Goal: Task Accomplishment & Management: Manage account settings

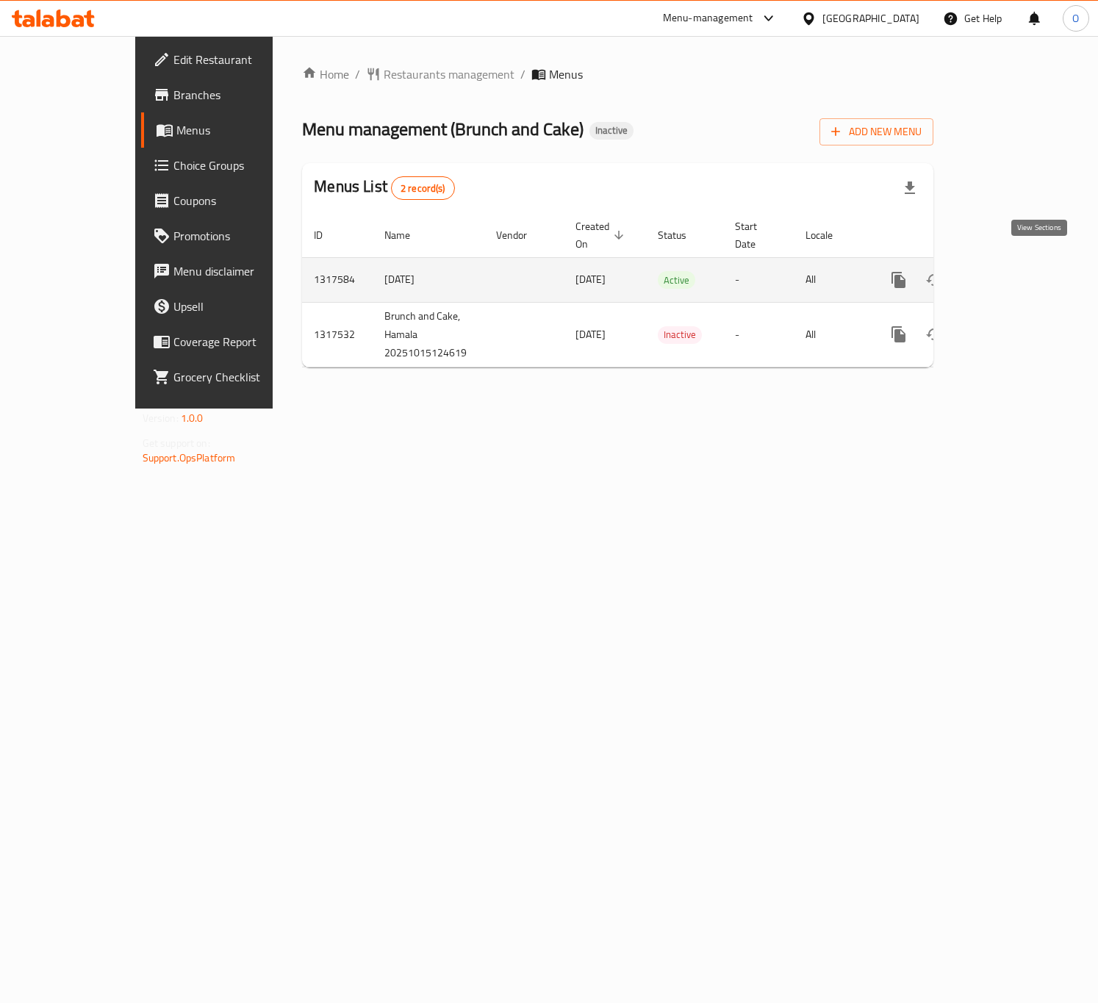
click at [1011, 273] on icon "enhanced table" at bounding box center [1004, 279] width 13 height 13
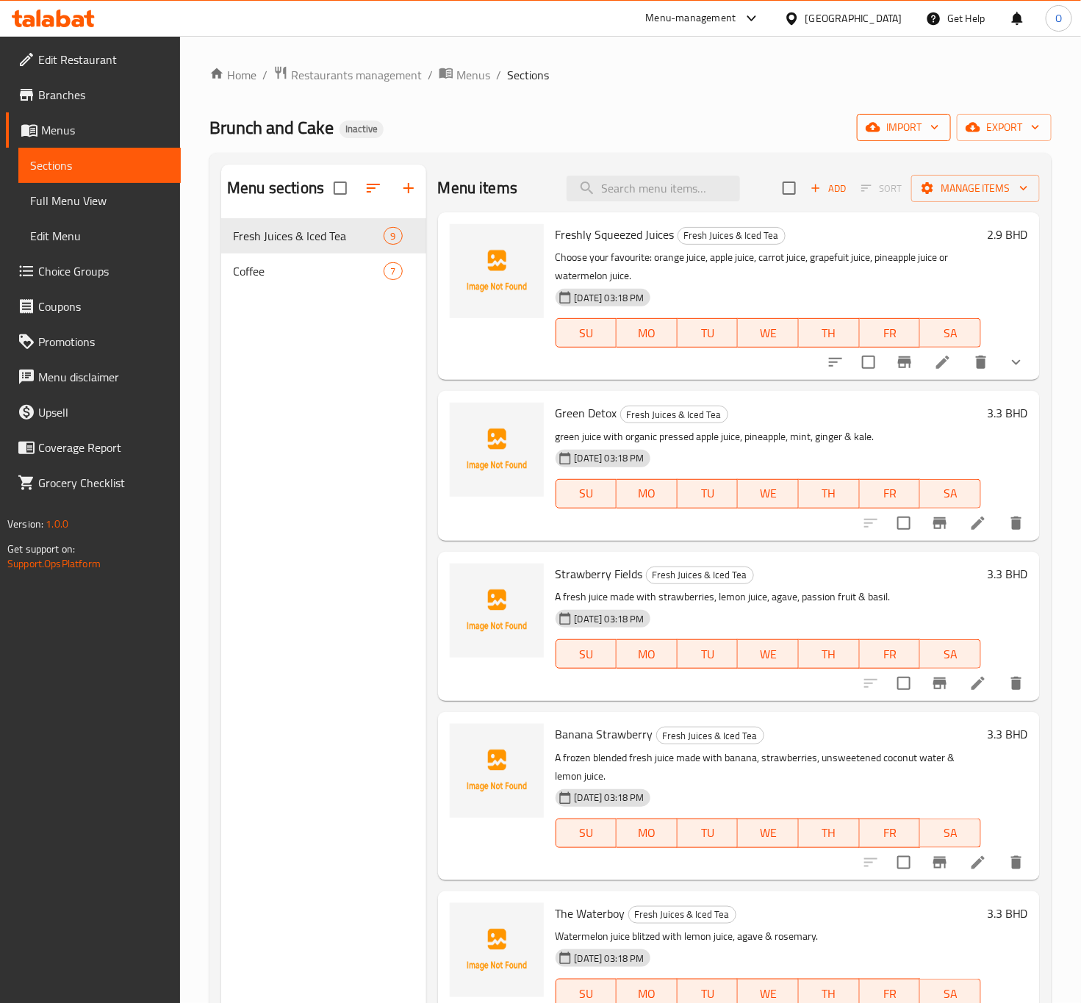
click at [938, 137] on button "import" at bounding box center [904, 127] width 94 height 27
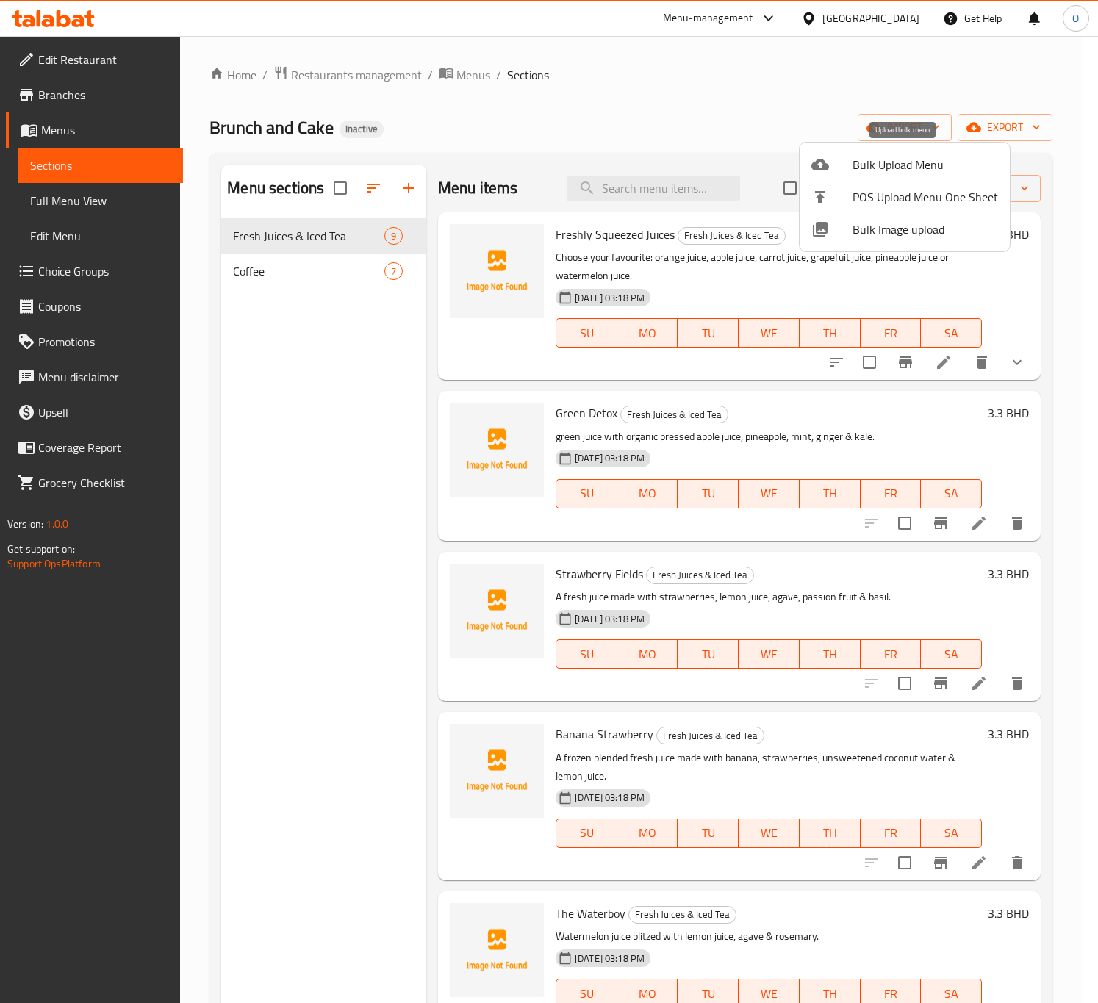
click at [841, 174] on li "Bulk Upload Menu" at bounding box center [905, 164] width 210 height 32
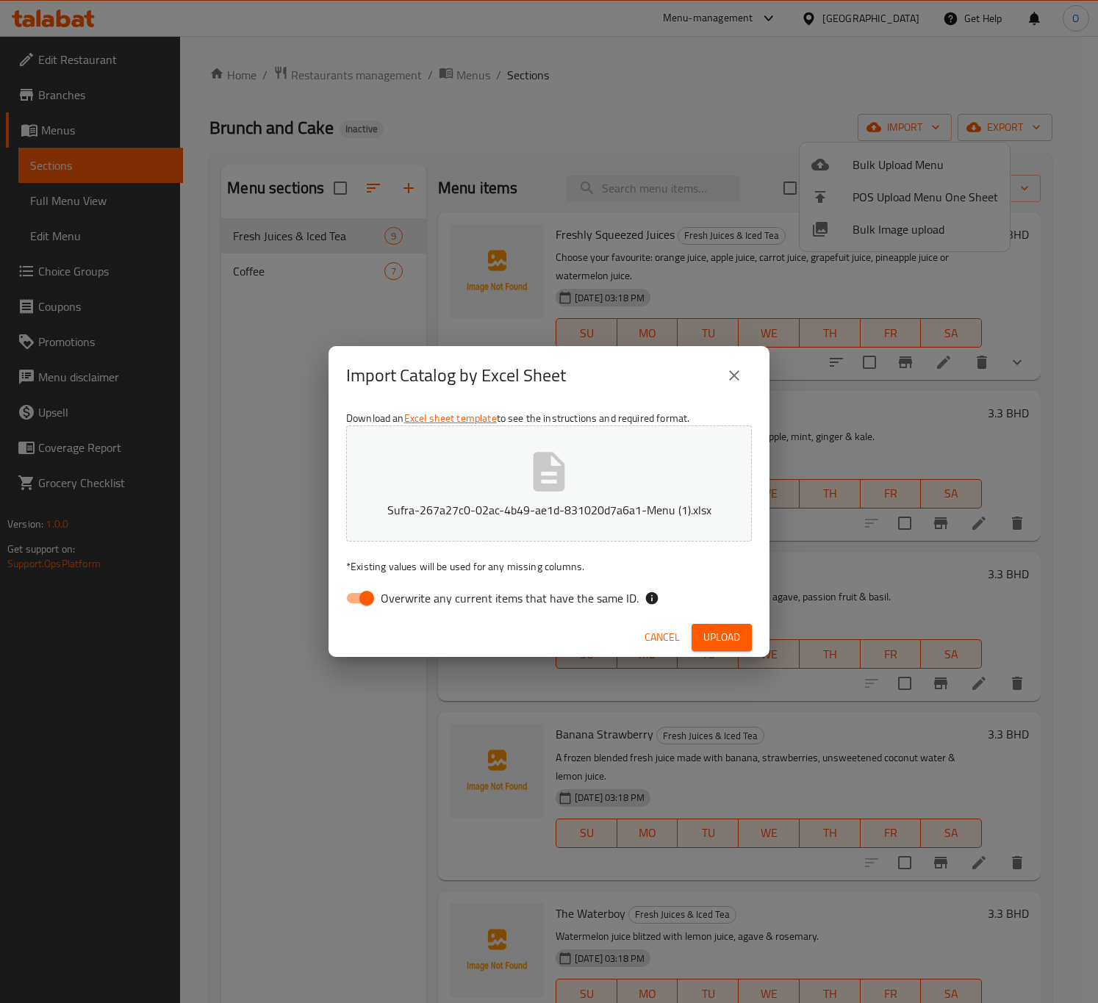
drag, startPoint x: 451, startPoint y: 587, endPoint x: 806, endPoint y: 664, distance: 363.3
click at [454, 590] on span "Overwrite any current items that have the same ID." at bounding box center [510, 599] width 258 height 18
click at [717, 629] on span "Upload" at bounding box center [721, 637] width 37 height 18
click at [402, 615] on div "Download an Excel sheet template to see the instructions and required format. S…" at bounding box center [549, 511] width 441 height 213
click at [409, 598] on span "Overwrite any current items that have the same ID." at bounding box center [510, 599] width 258 height 18
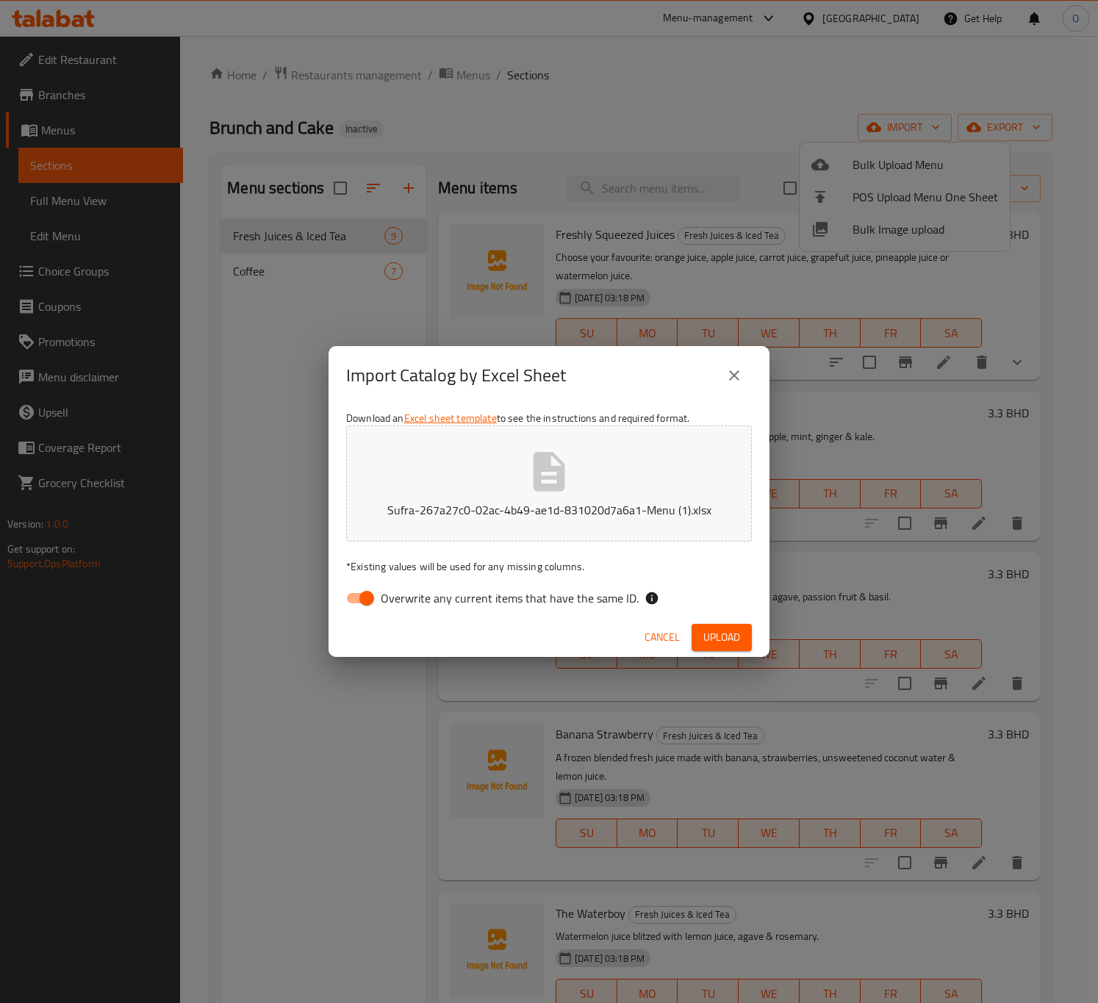
click at [409, 598] on input "Overwrite any current items that have the same ID." at bounding box center [367, 598] width 84 height 28
checkbox input "false"
click at [744, 644] on button "Upload" at bounding box center [722, 637] width 60 height 27
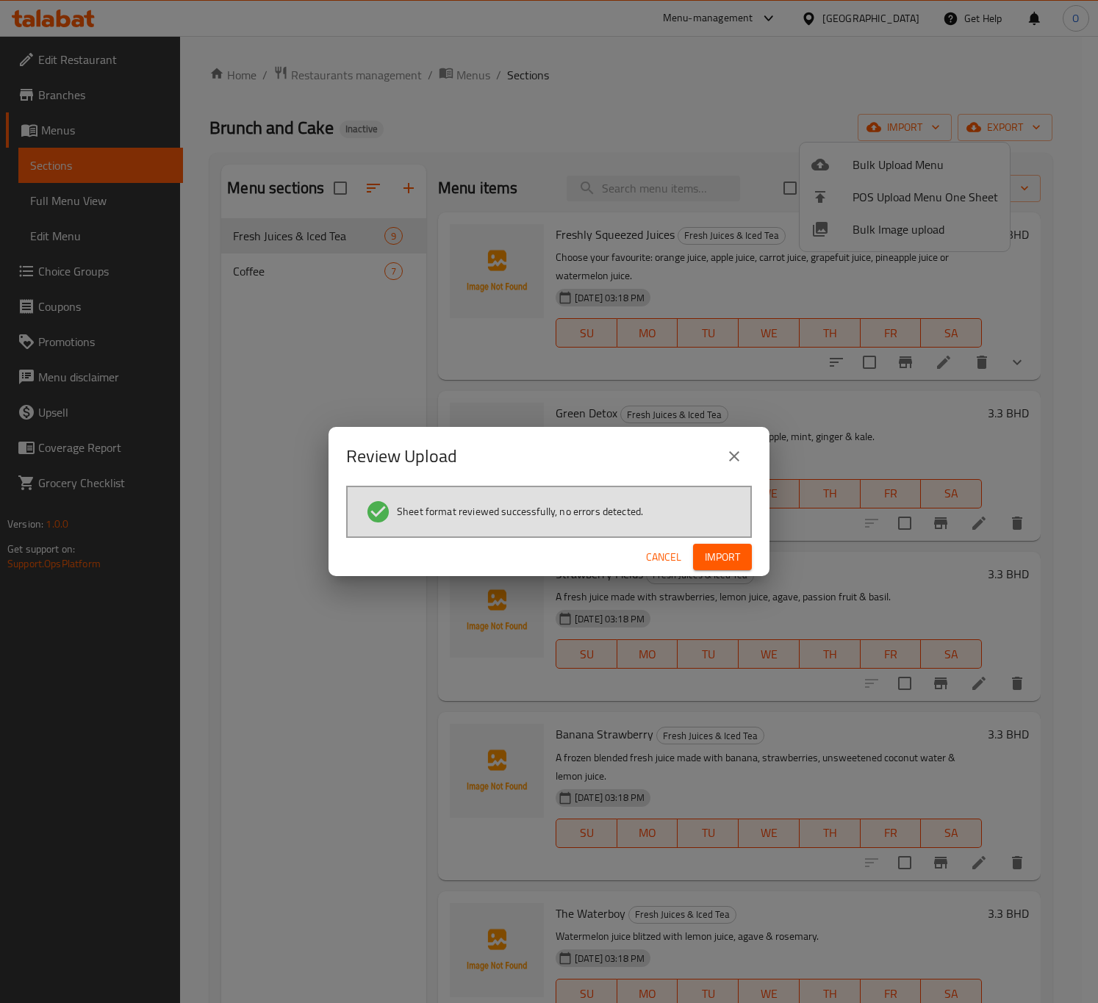
drag, startPoint x: 741, startPoint y: 563, endPoint x: 754, endPoint y: 556, distance: 14.8
click at [741, 562] on button "Import" at bounding box center [722, 557] width 59 height 27
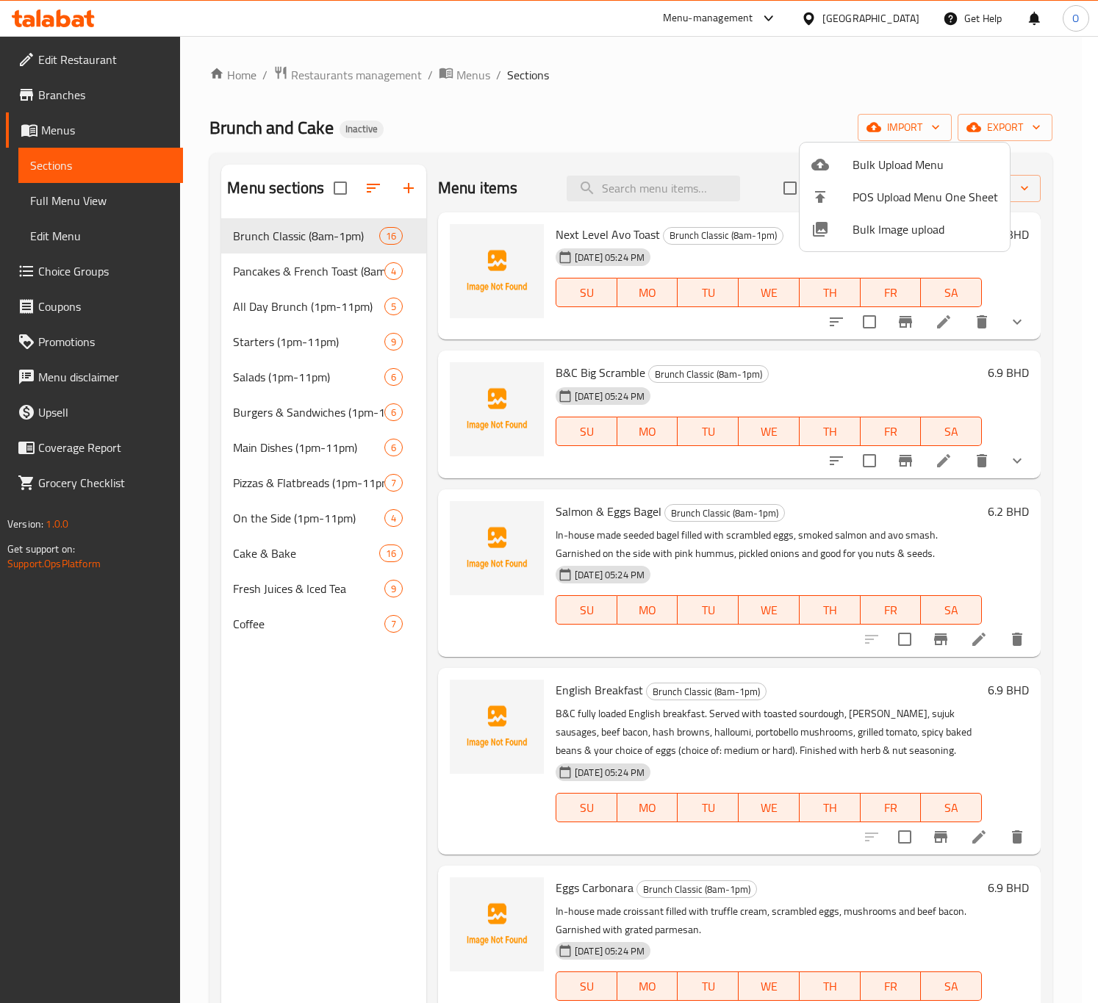
click at [388, 558] on div at bounding box center [549, 501] width 1098 height 1003
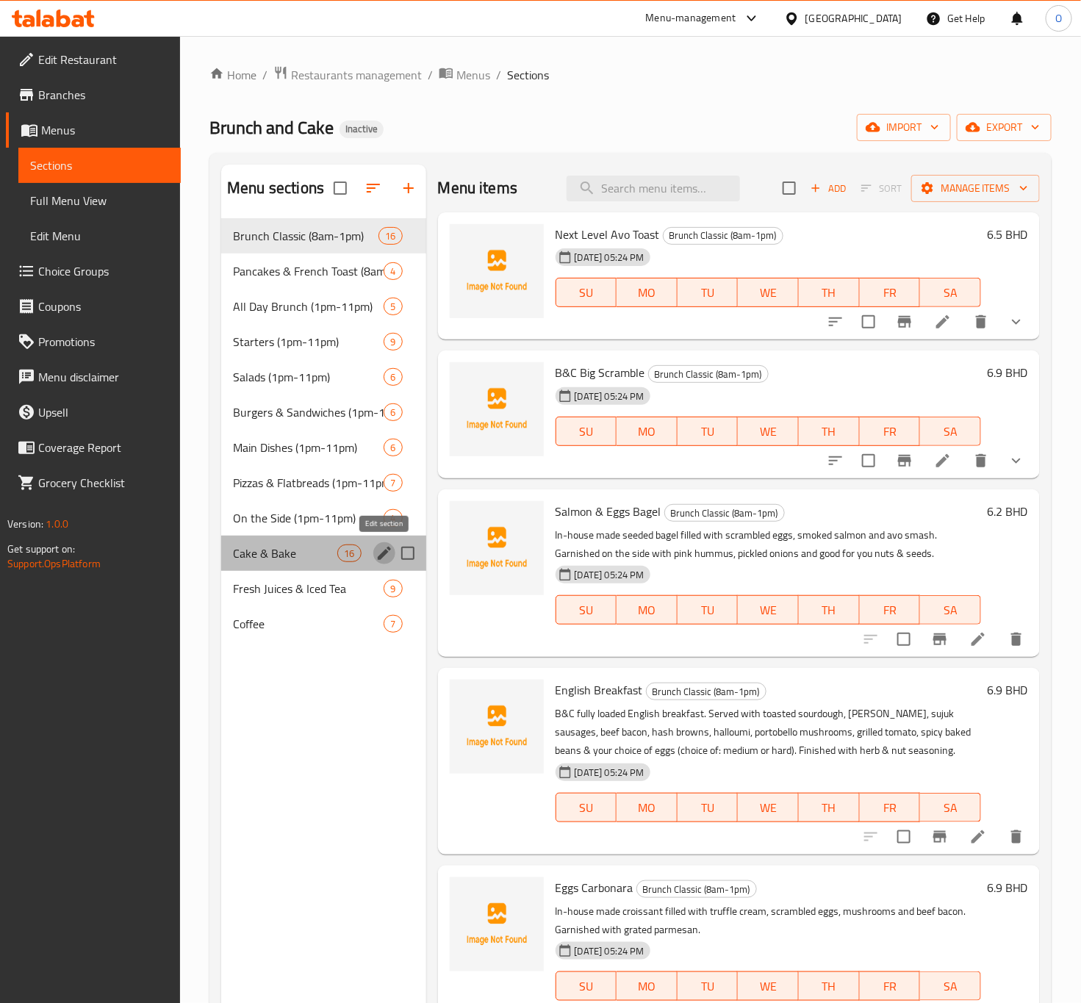
click at [387, 554] on icon "edit" at bounding box center [384, 553] width 13 height 13
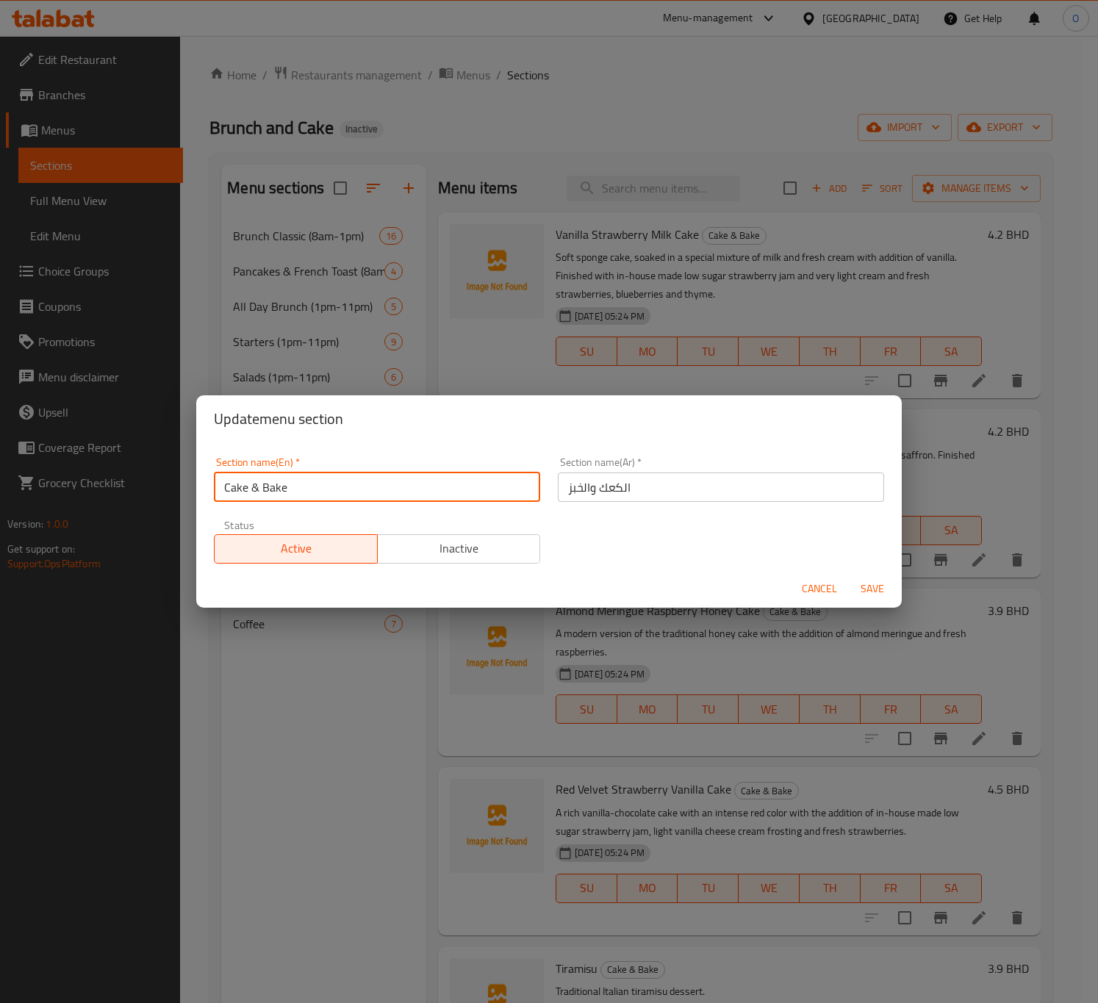
click at [252, 483] on input "Cake & Bake" at bounding box center [377, 487] width 326 height 29
type input "Cake And Bake"
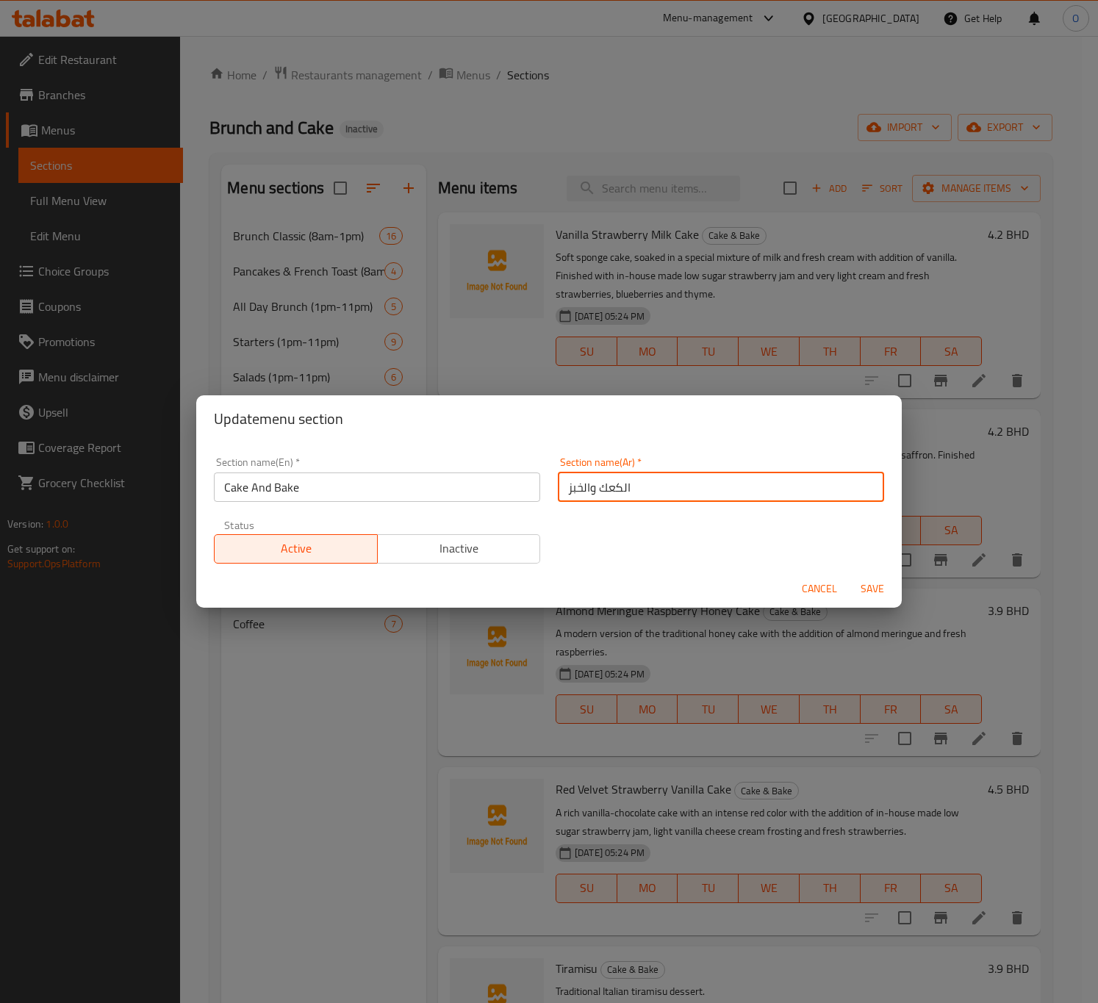
click at [589, 487] on input "الكعك والخبز" at bounding box center [721, 487] width 326 height 29
click at [606, 488] on input "الكعك والخبز" at bounding box center [721, 487] width 326 height 29
type input "الكيك والخبز"
click at [858, 570] on div "Cancel Save" at bounding box center [549, 589] width 706 height 39
click at [867, 580] on span "Save" at bounding box center [872, 589] width 35 height 18
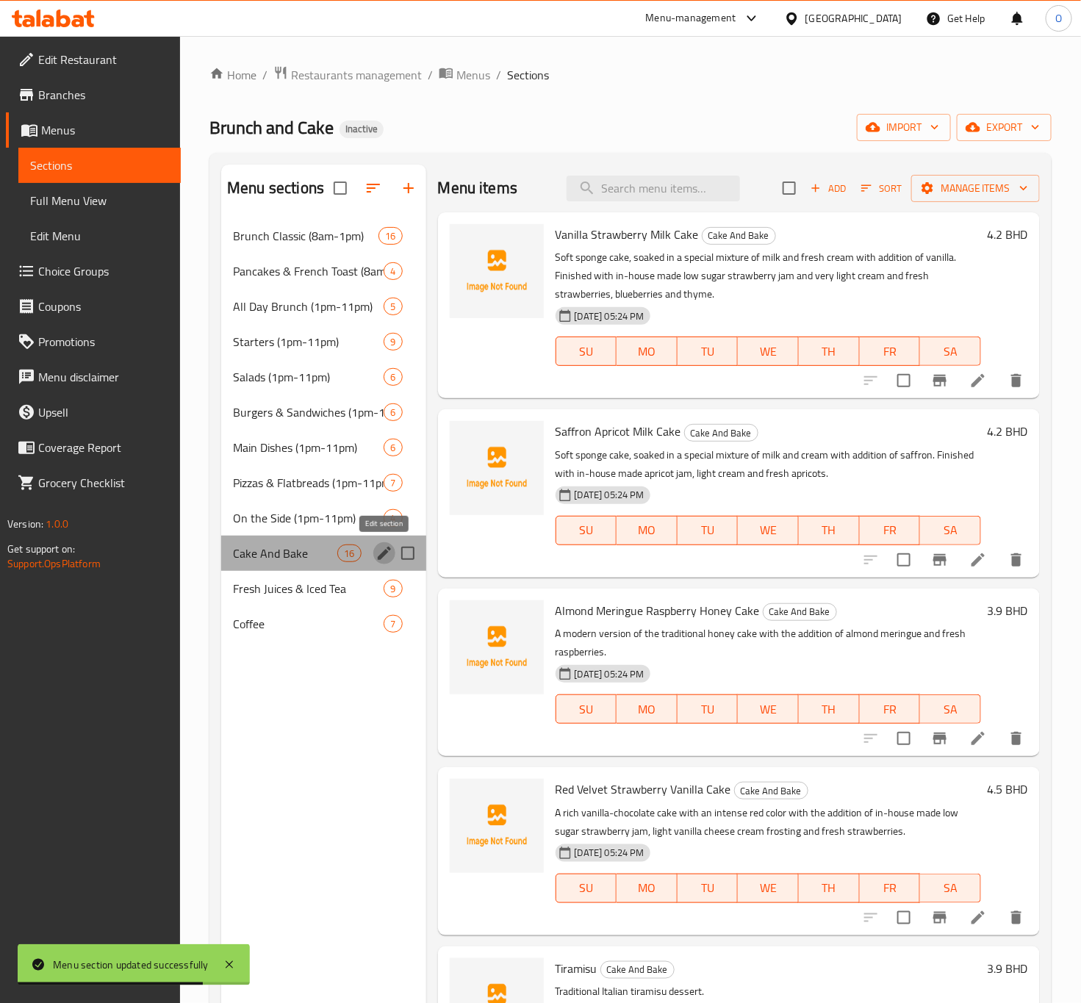
click at [384, 548] on icon "edit" at bounding box center [385, 554] width 18 height 18
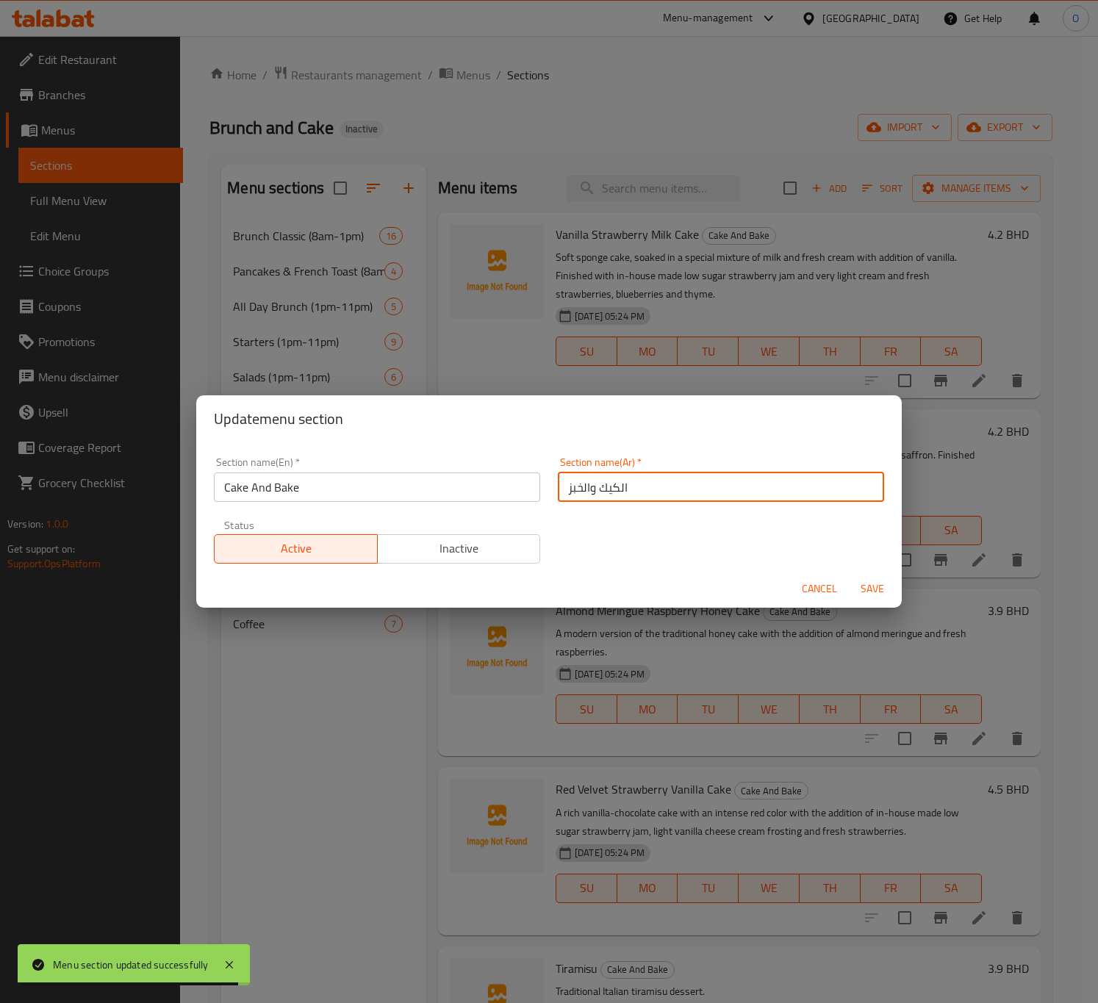
click at [596, 495] on input "الكيك والخبز" at bounding box center [721, 487] width 326 height 29
click at [595, 486] on input "الكيك والخبز" at bounding box center [721, 487] width 326 height 29
type input "الكيكة والخبز"
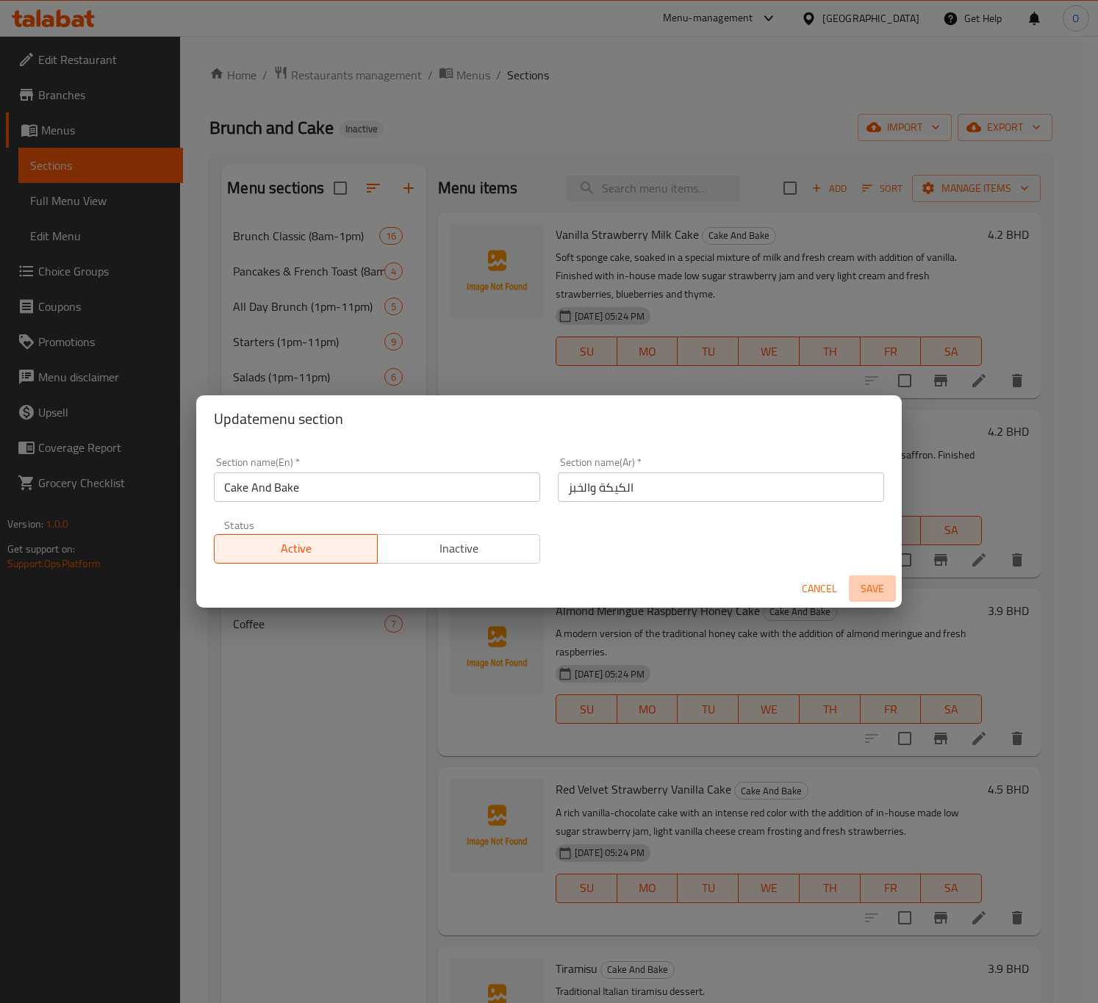
drag, startPoint x: 881, startPoint y: 594, endPoint x: 876, endPoint y: 581, distance: 13.9
click at [881, 591] on span "Save" at bounding box center [872, 589] width 35 height 18
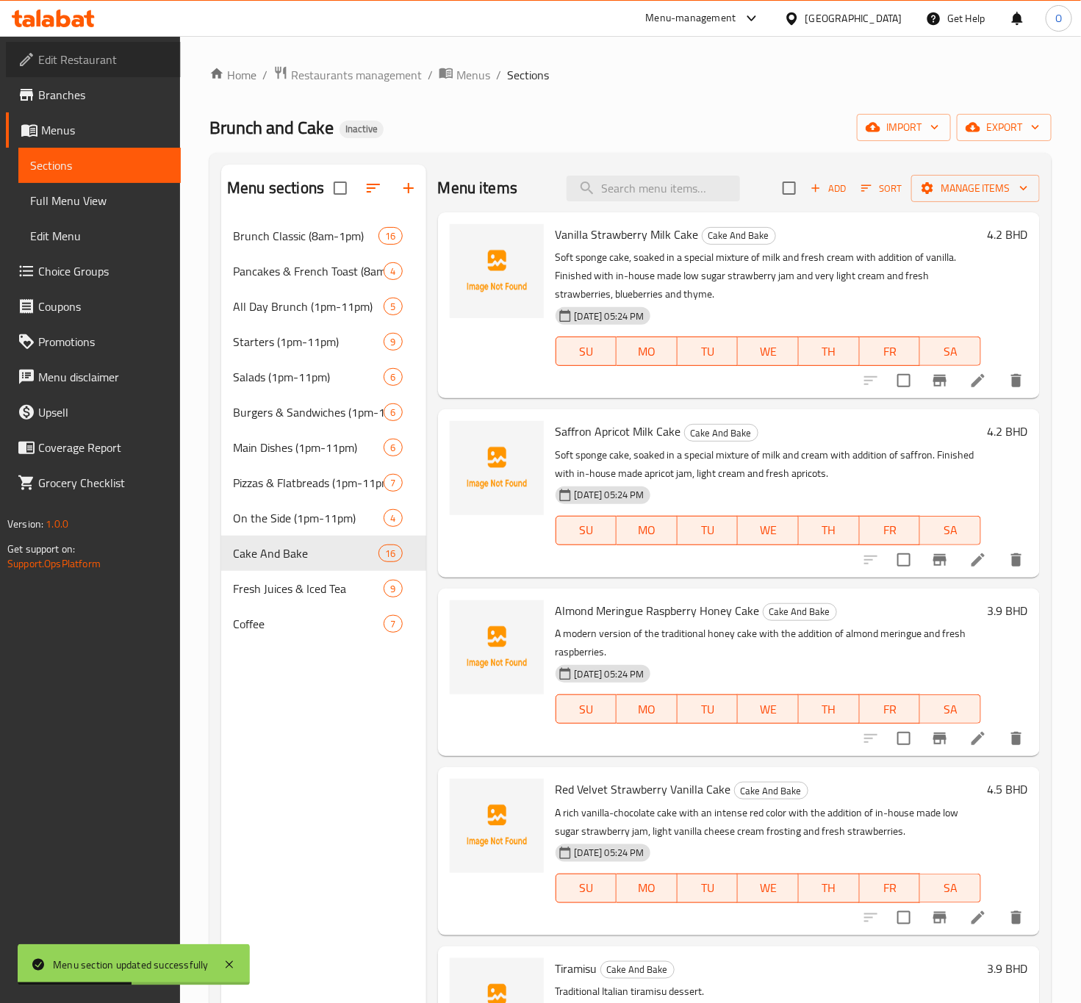
click at [115, 68] on link "Edit Restaurant" at bounding box center [93, 59] width 175 height 35
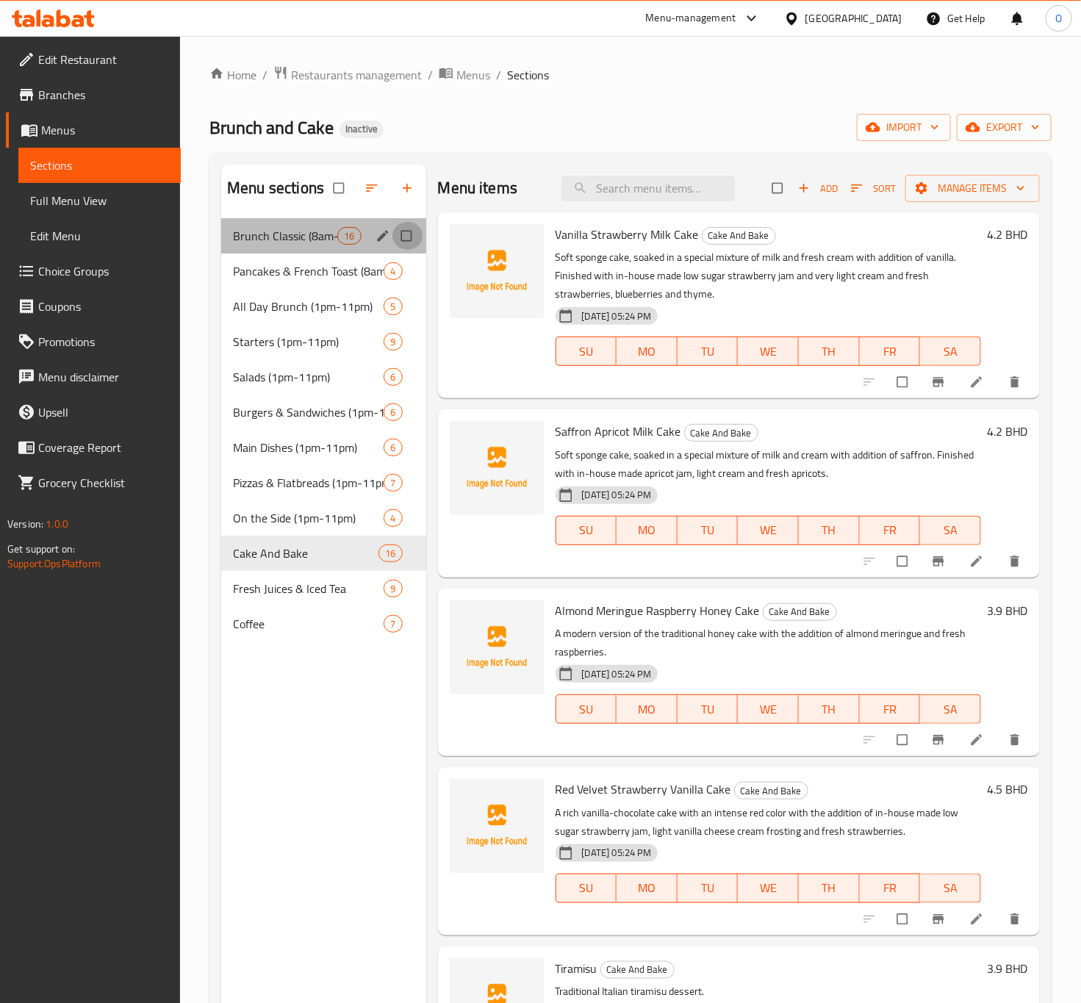
click at [406, 240] on input "Menu sections" at bounding box center [408, 236] width 31 height 28
checkbox input "true"
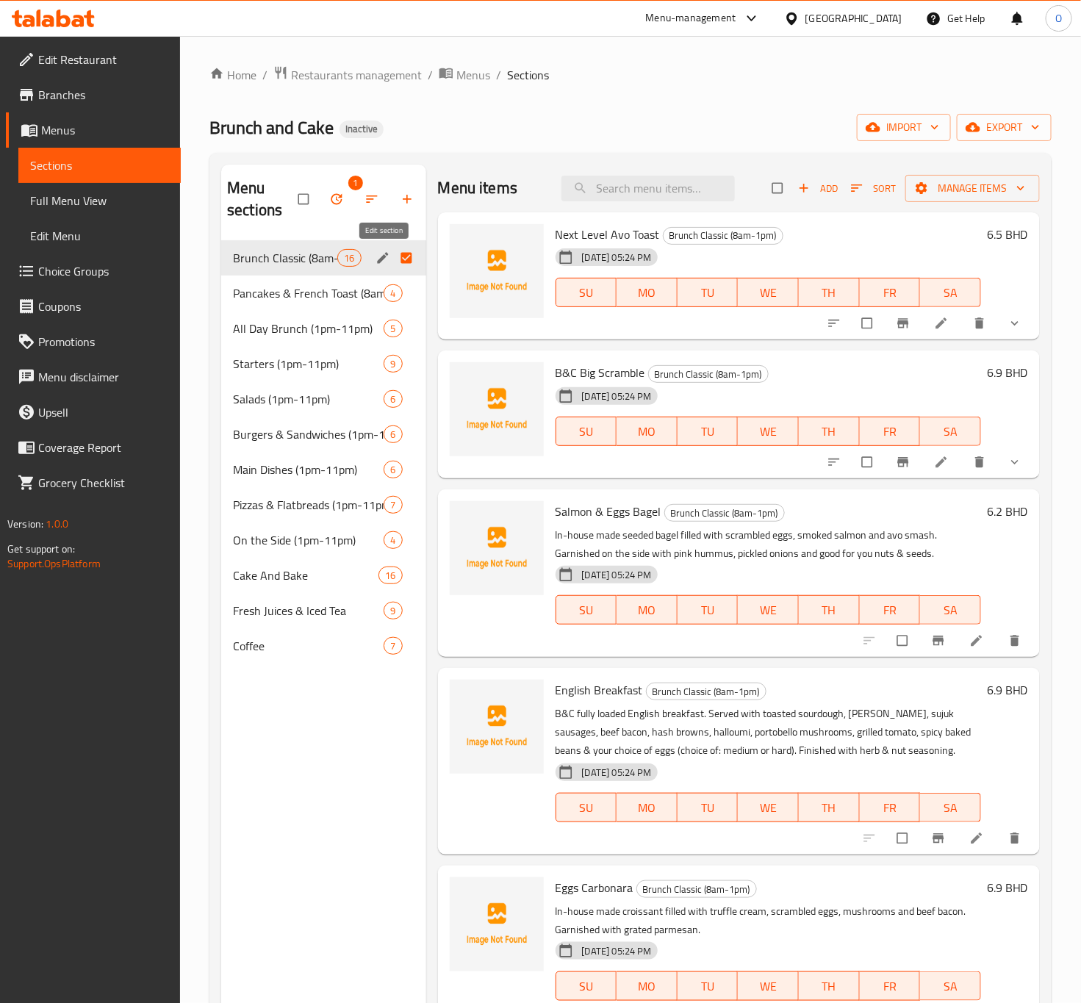
click at [379, 258] on icon "edit" at bounding box center [383, 258] width 15 height 15
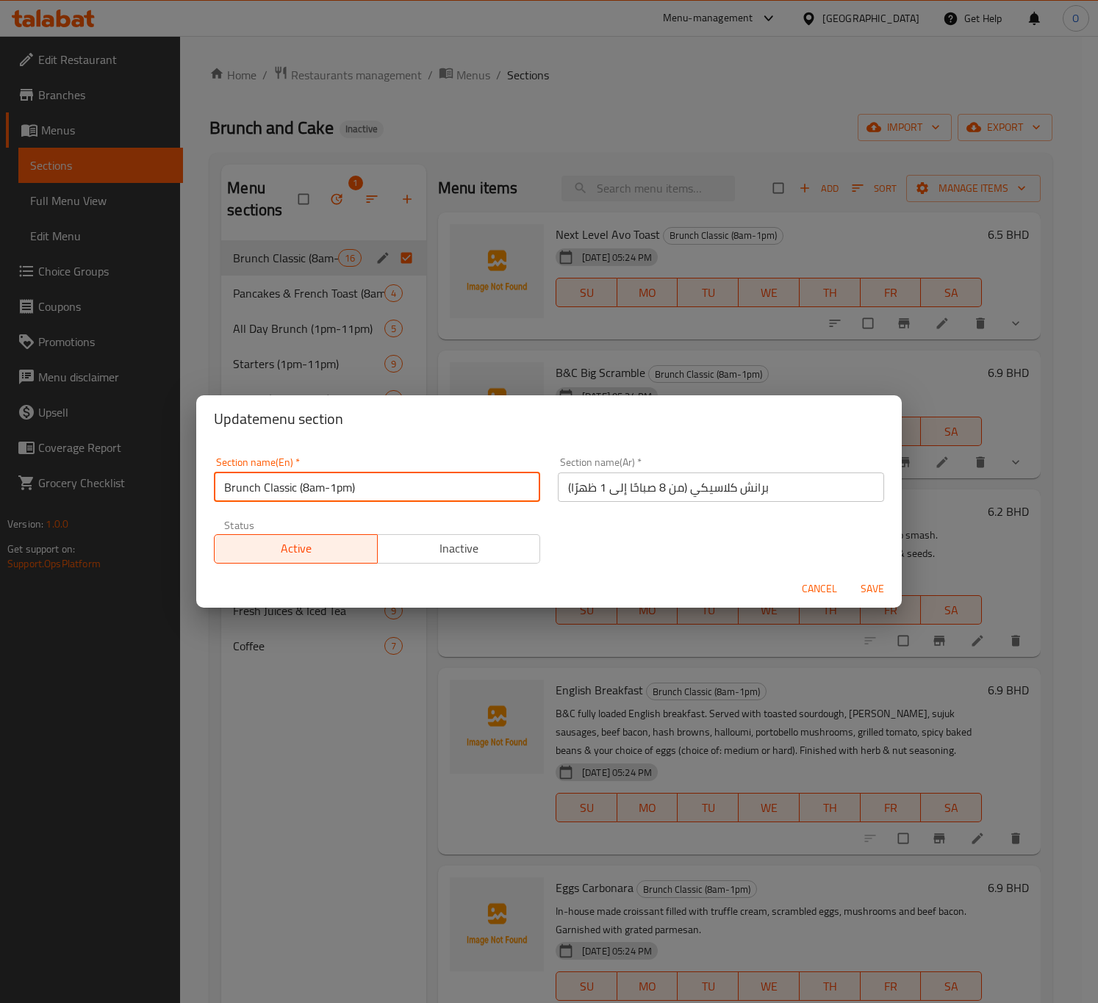
drag, startPoint x: 295, startPoint y: 485, endPoint x: 494, endPoint y: 463, distance: 199.7
click at [494, 463] on div "Section name(En)   * Brunch Classic (8am-1pm) Section name(En) *" at bounding box center [377, 479] width 326 height 45
type input "Brunch Classic"
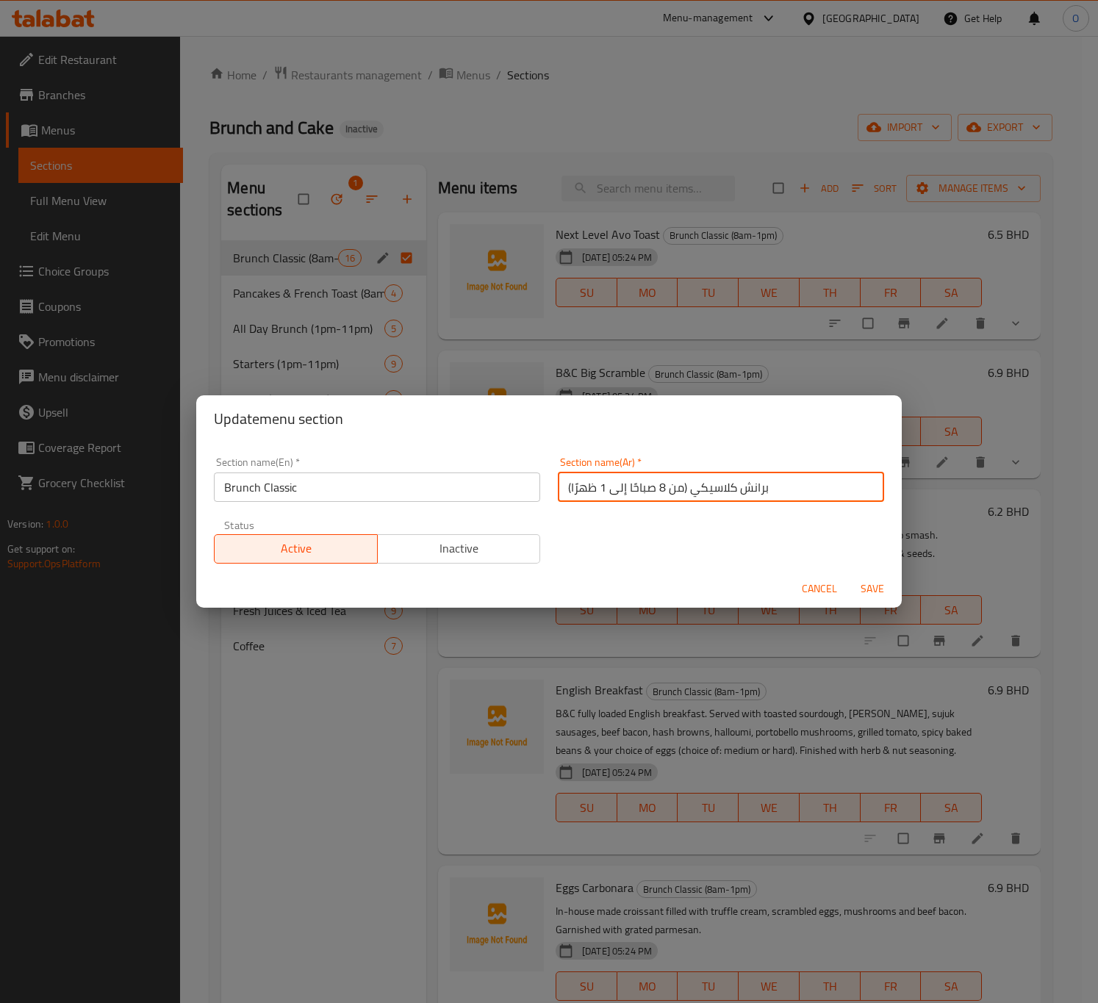
drag, startPoint x: 684, startPoint y: 490, endPoint x: 457, endPoint y: 463, distance: 228.0
click at [457, 463] on div "Section name(En)   * Brunch Classic Section name(En) * Section name(Ar)   * برا…" at bounding box center [549, 510] width 688 height 124
click at [617, 481] on input "برانش كلاسيك" at bounding box center [721, 487] width 326 height 29
type input "[PERSON_NAME]"
click at [883, 585] on span "Save" at bounding box center [872, 589] width 35 height 18
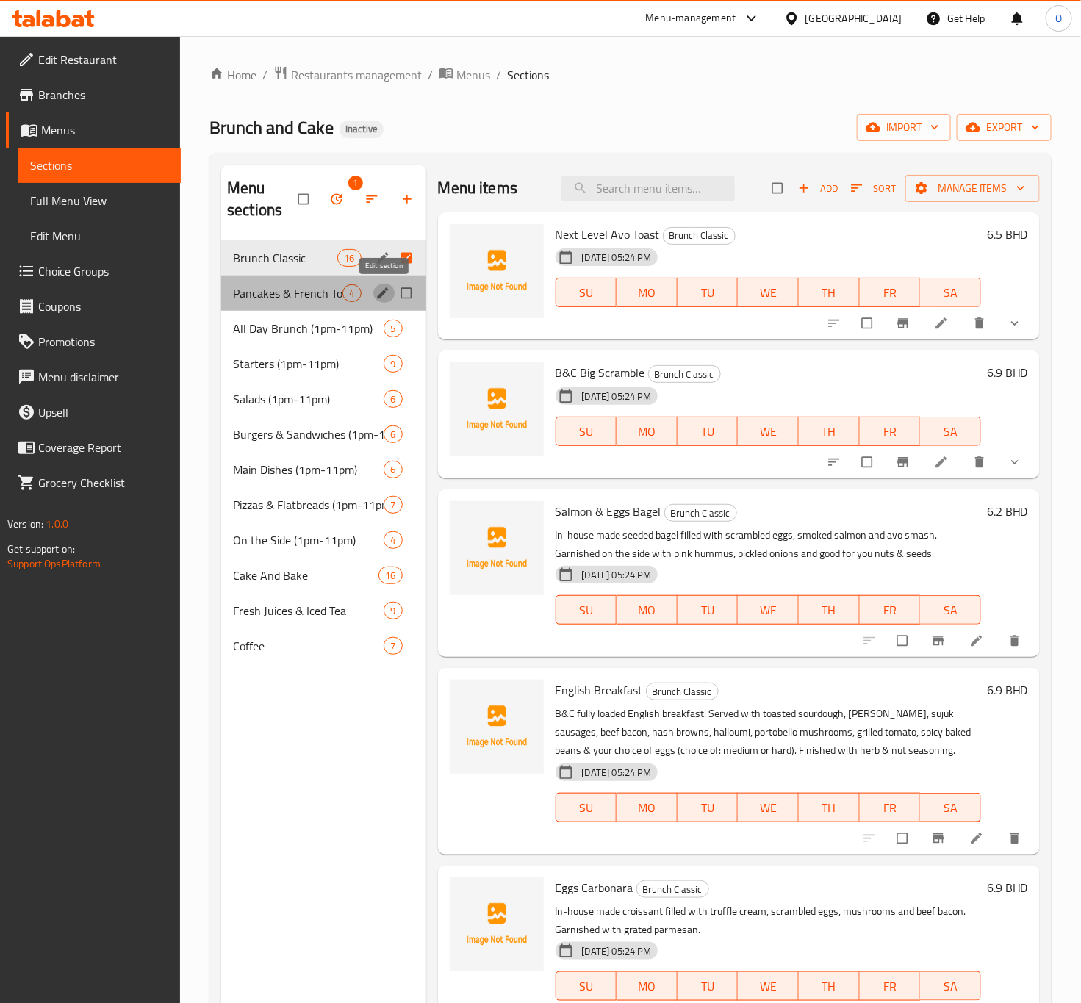
drag, startPoint x: 404, startPoint y: 309, endPoint x: 387, endPoint y: 296, distance: 22.1
click at [387, 296] on icon "edit" at bounding box center [383, 293] width 15 height 15
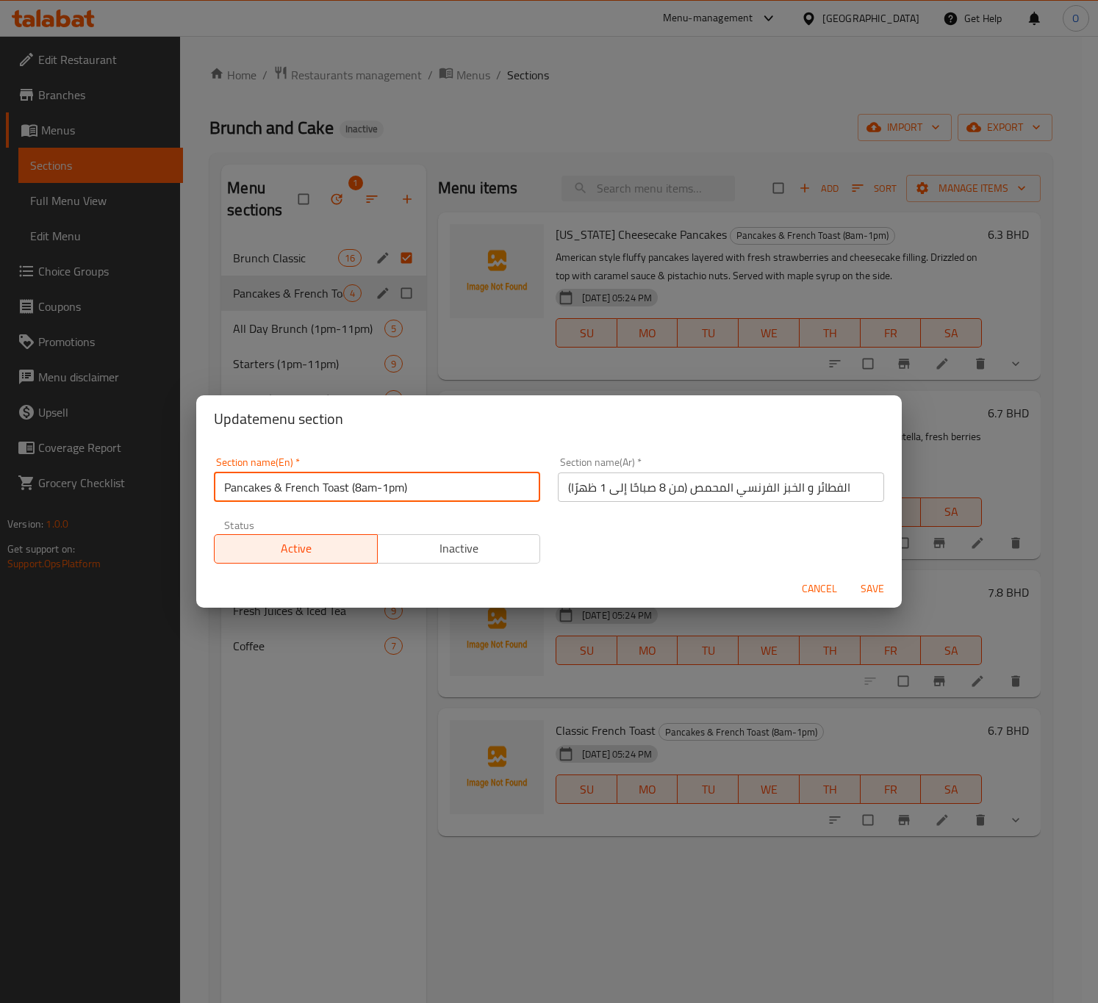
drag, startPoint x: 281, startPoint y: 490, endPoint x: 274, endPoint y: 496, distance: 8.9
click at [274, 496] on input "Pancakes & French Toast (8am-1pm)" at bounding box center [377, 487] width 326 height 29
type input "Pancakes And French Toast (8am-1pm)"
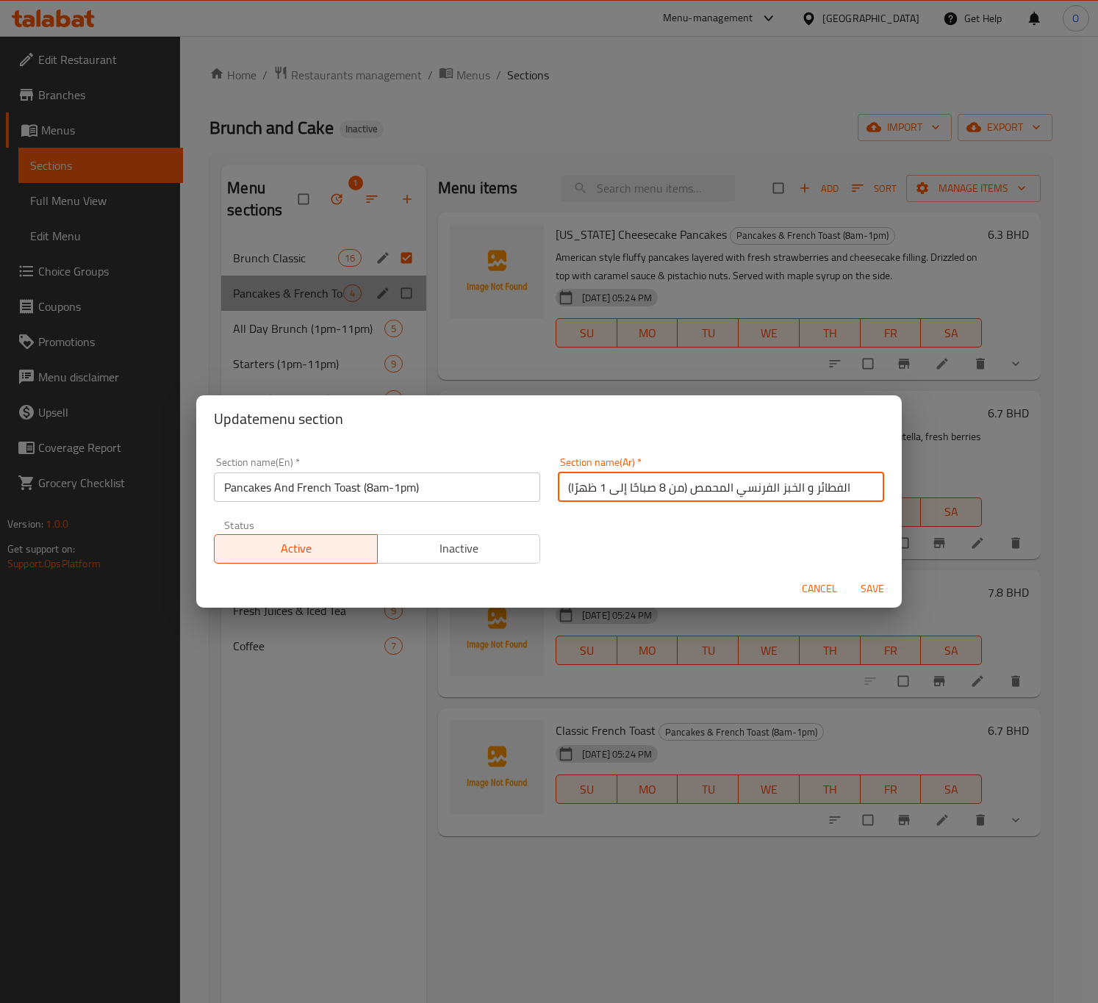
click at [787, 488] on input "الفطائر و الخبز الفرنسي المحمص (من 8 صباحًا إلى 1 ظهرًا)" at bounding box center [721, 487] width 326 height 29
type input "البان كيك و الخبز المحمص الفرنسي"
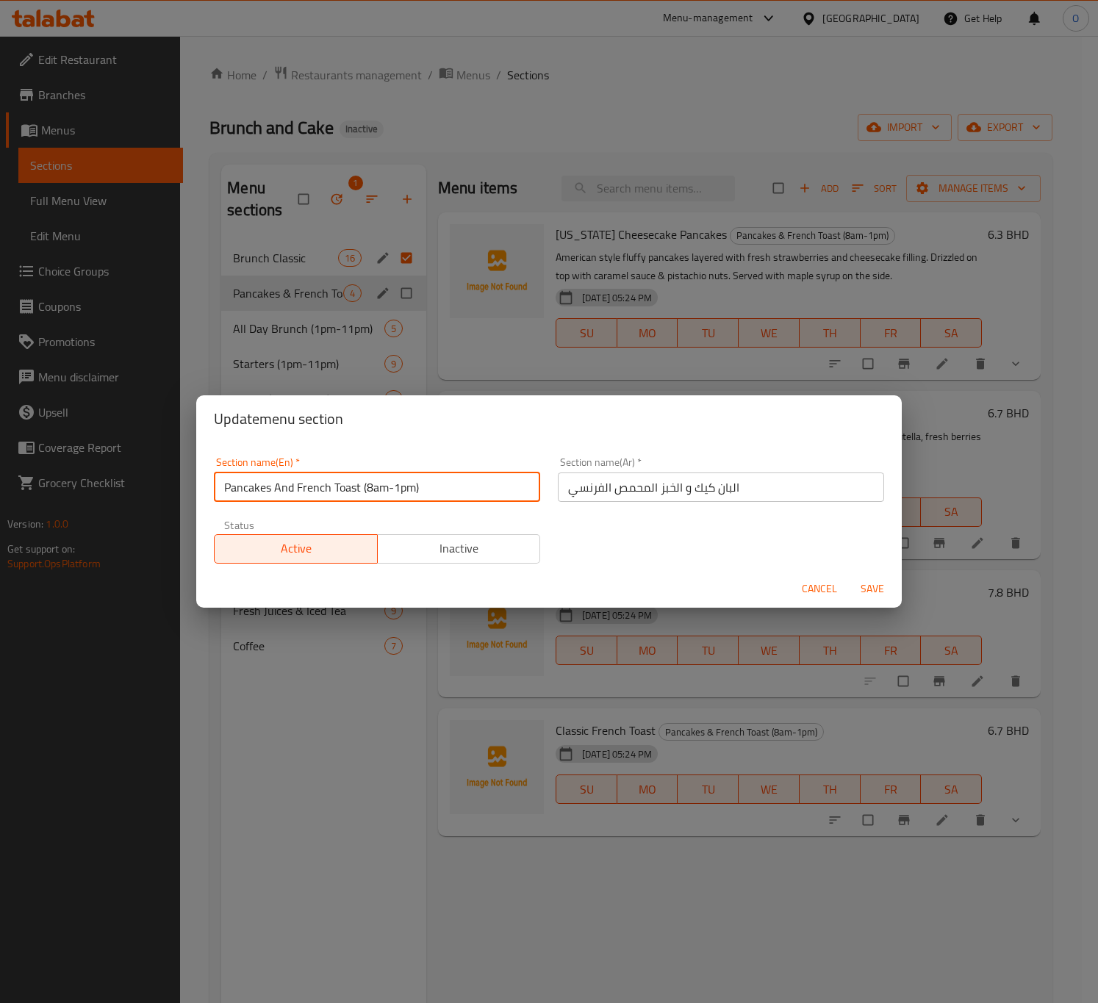
drag, startPoint x: 359, startPoint y: 481, endPoint x: 464, endPoint y: 474, distance: 104.6
click at [464, 474] on input "Pancakes And French Toast (8am-1pm)" at bounding box center [377, 487] width 326 height 29
type input "Pancakes And French Toast"
click at [863, 581] on span "Save" at bounding box center [872, 589] width 35 height 18
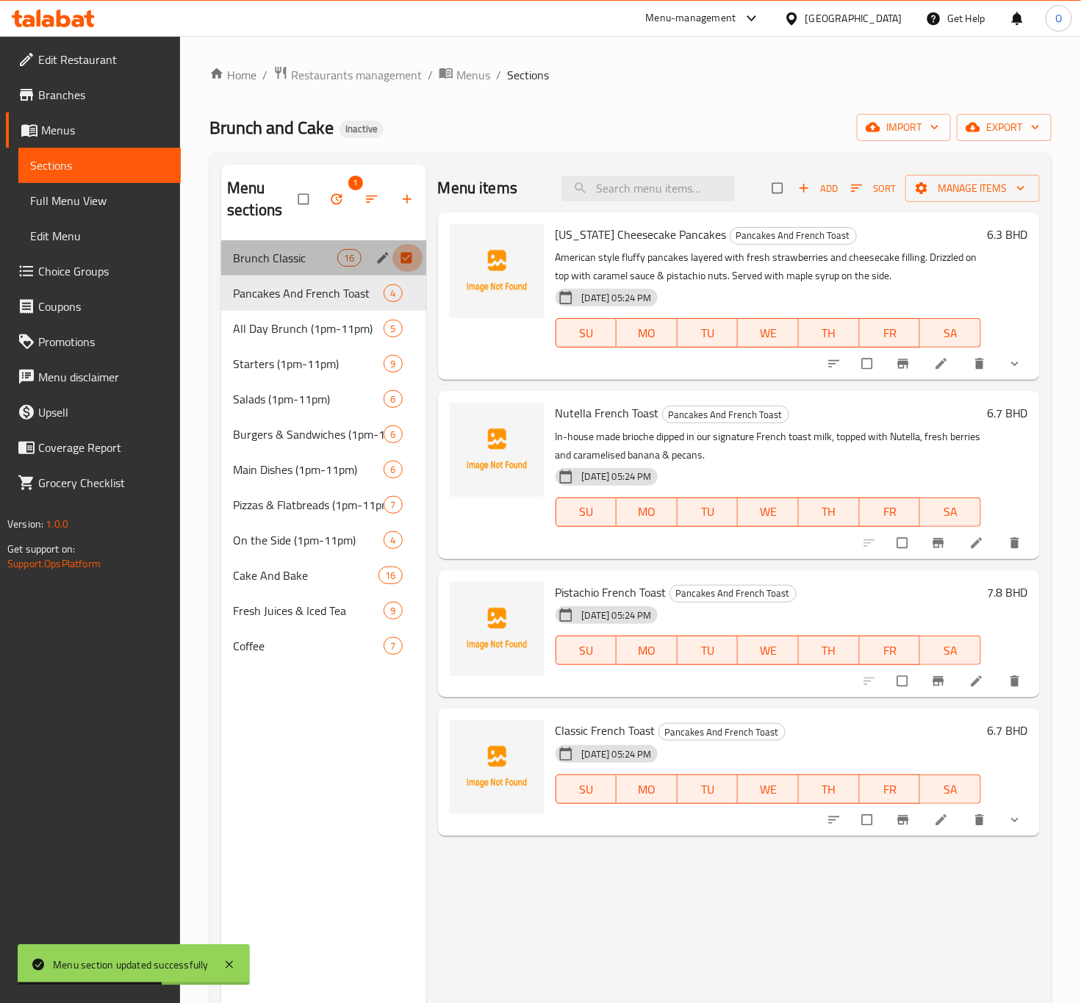
click at [411, 254] on input "Menu sections" at bounding box center [408, 258] width 31 height 28
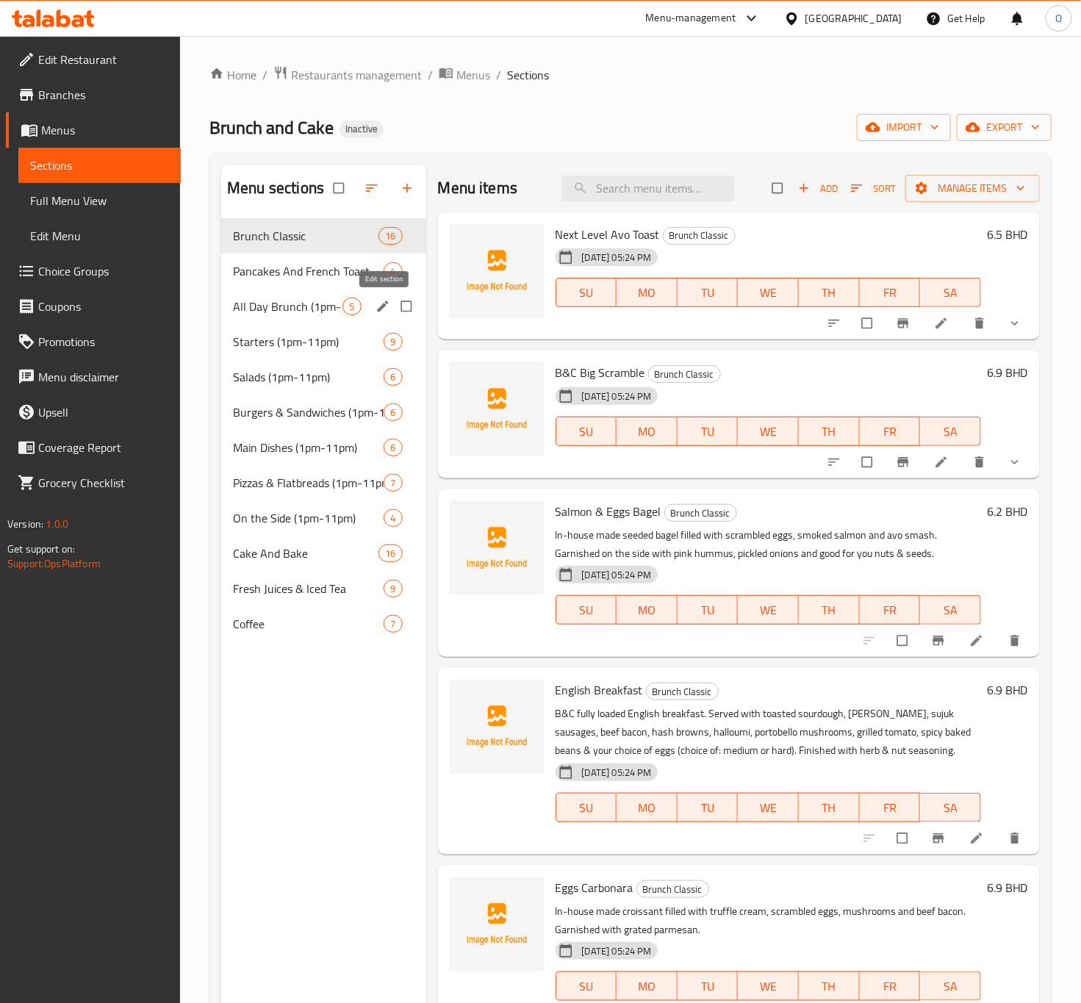
click at [387, 300] on icon "edit" at bounding box center [383, 306] width 15 height 15
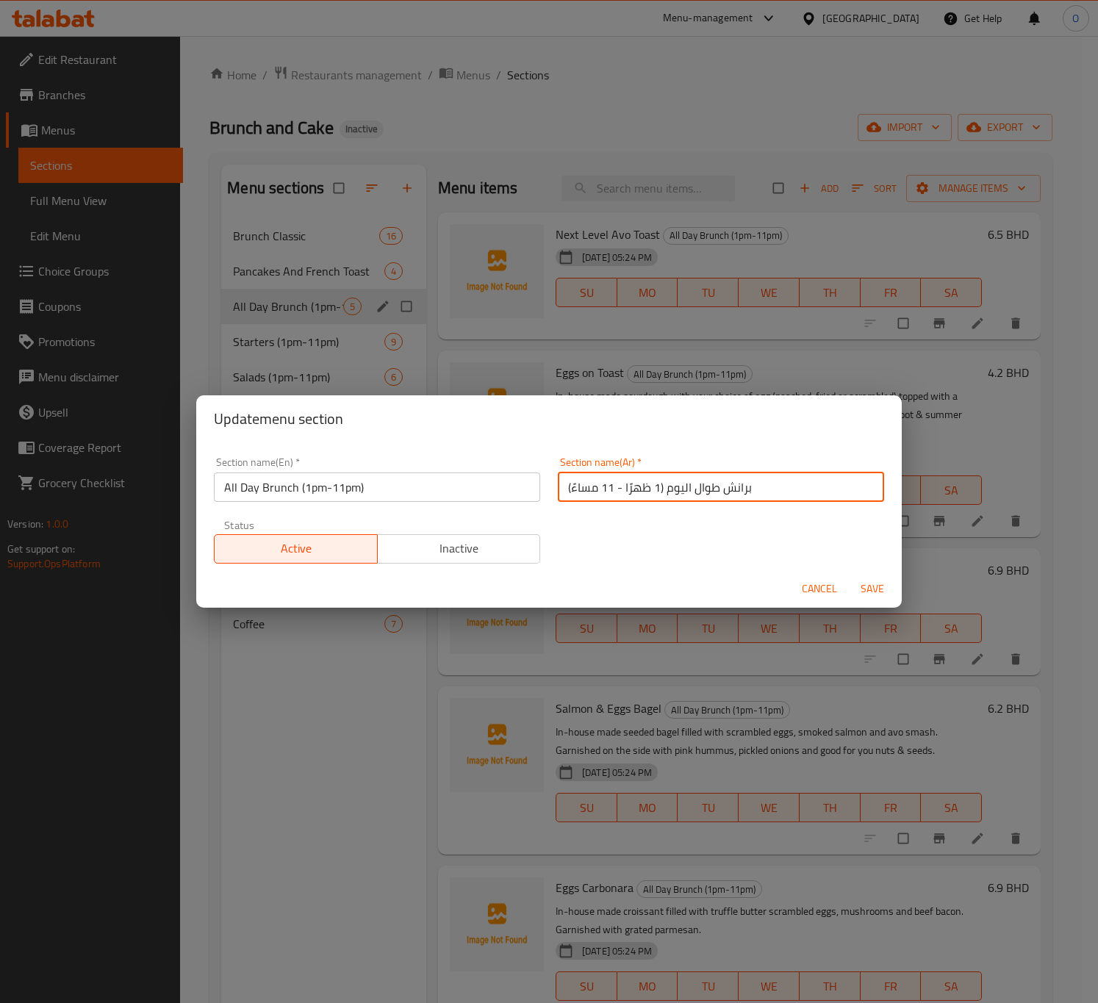
click at [732, 483] on input "برانش طوال اليوم (1 ظهرًا - 11 مساءً)" at bounding box center [721, 487] width 326 height 29
click at [726, 488] on input "برانش طوال اليوم (1 ظهرًا - 11 مساءً)" at bounding box center [721, 487] width 326 height 29
click at [731, 486] on input "برانش طوال اليوم (1 ظهرًا - 11 مساءً)" at bounding box center [721, 487] width 326 height 29
drag, startPoint x: 656, startPoint y: 492, endPoint x: 343, endPoint y: 448, distance: 316.1
click at [395, 434] on div "Update menu section Section name(En)   * All Day Brunch (1pm-11pm) Section name…" at bounding box center [549, 501] width 706 height 213
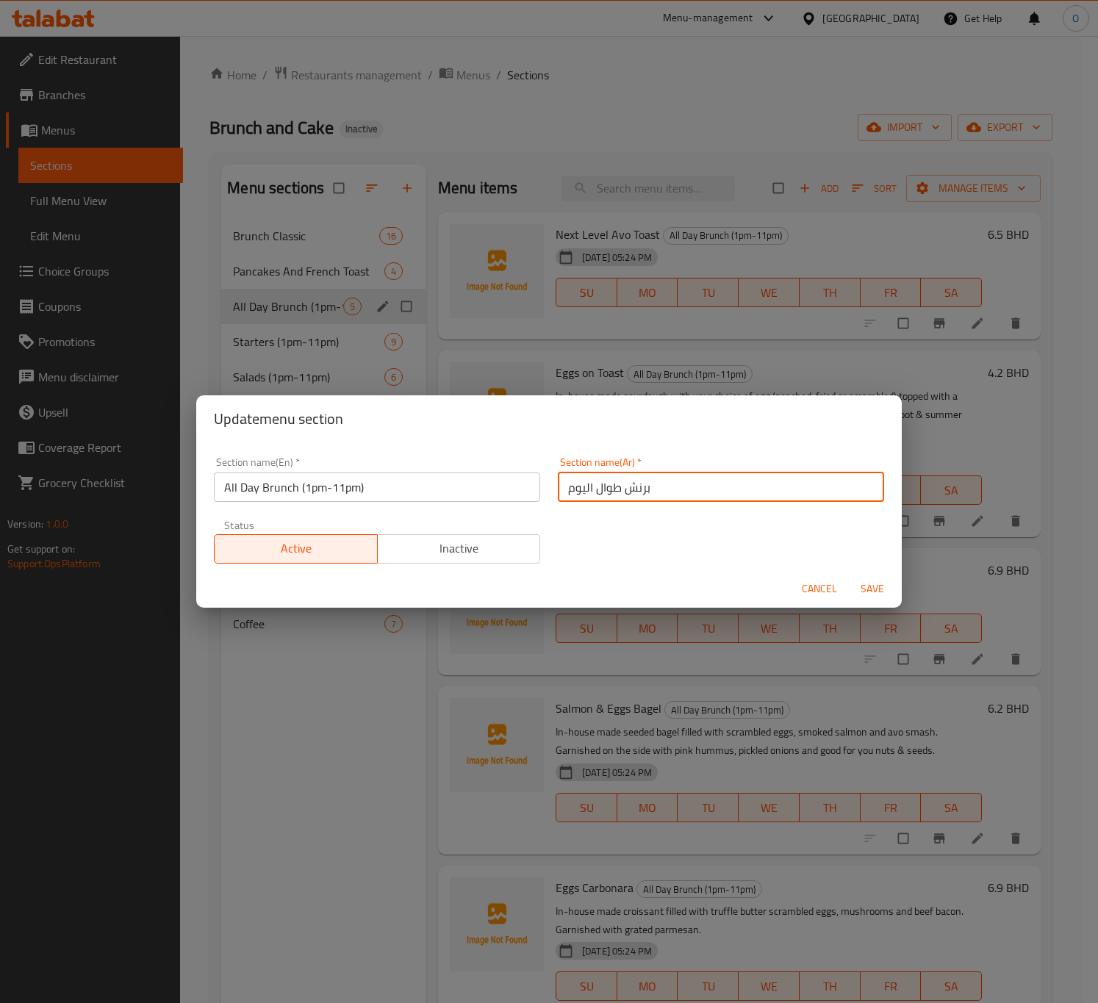
type input "برنش طوال اليوم"
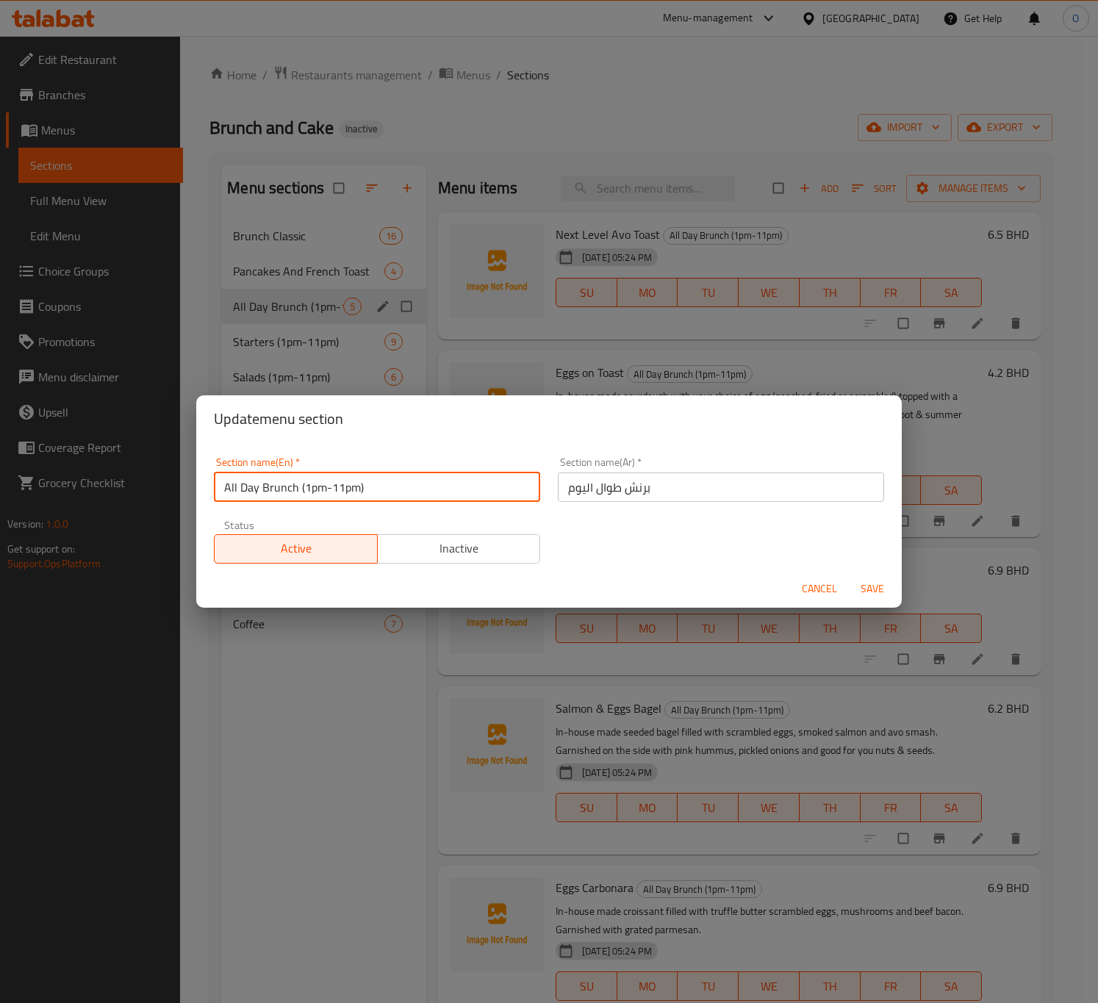
drag, startPoint x: 296, startPoint y: 481, endPoint x: 452, endPoint y: 481, distance: 155.8
click at [452, 481] on input "All Day Brunch (1pm-11pm)" at bounding box center [377, 487] width 326 height 29
type input "All Day Brunch"
click at [856, 583] on span "Save" at bounding box center [872, 589] width 35 height 18
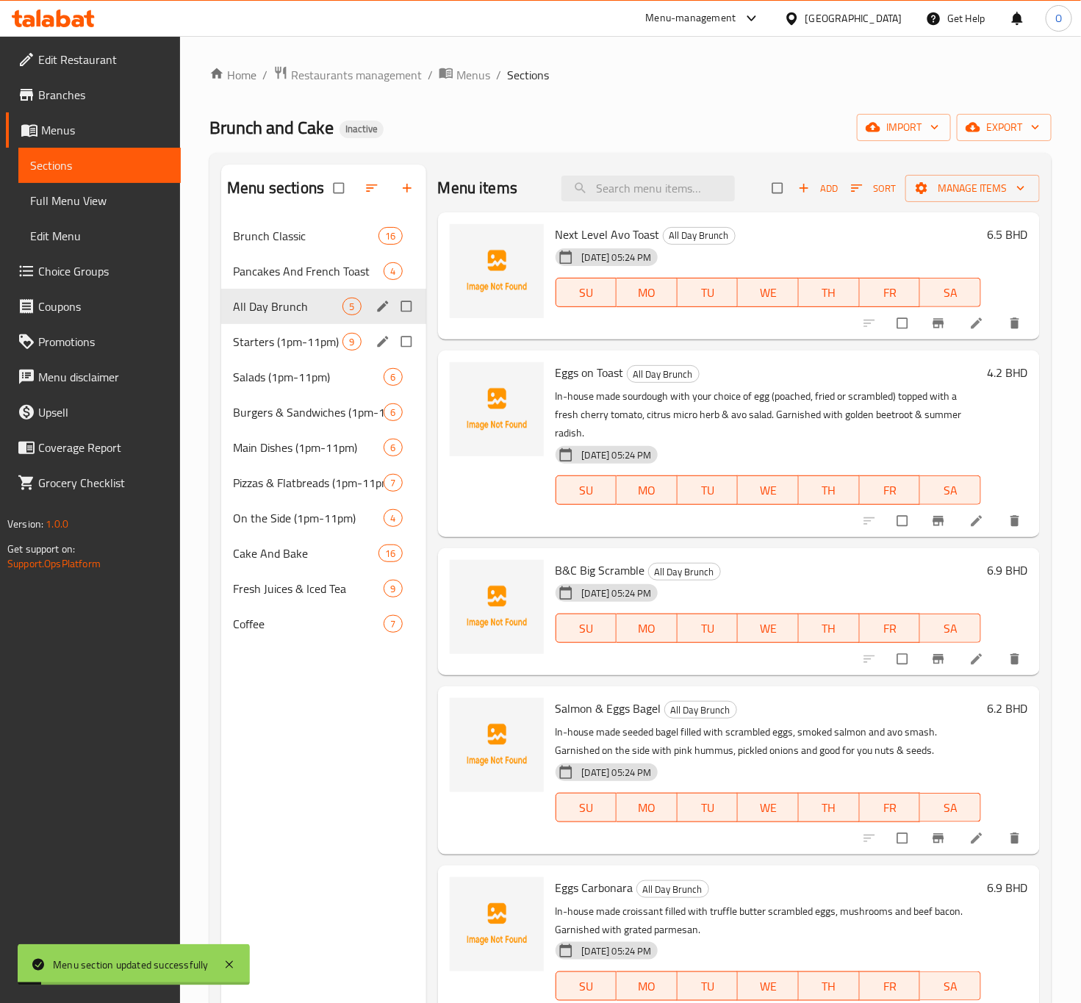
click at [402, 343] on input "Menu sections" at bounding box center [408, 342] width 31 height 28
checkbox input "true"
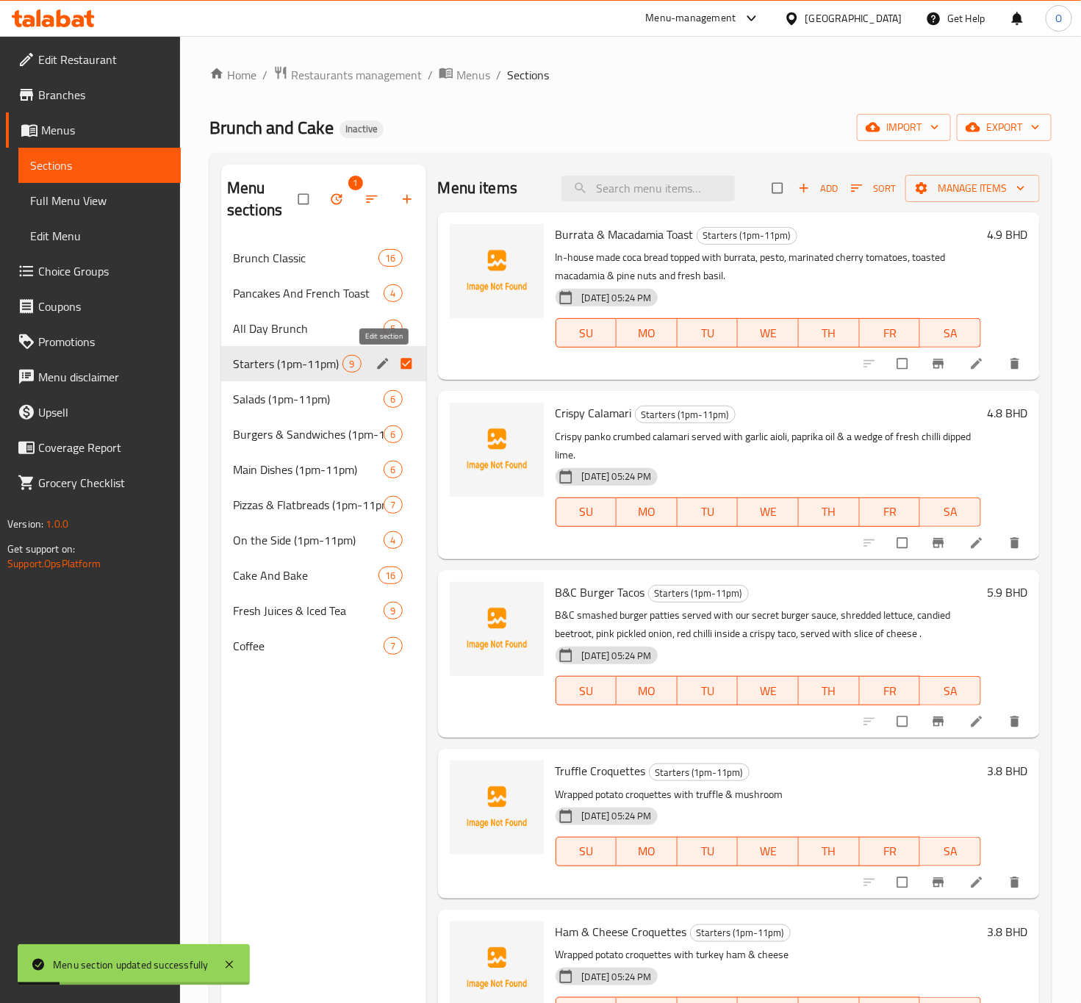
click at [375, 364] on button "edit" at bounding box center [384, 363] width 22 height 19
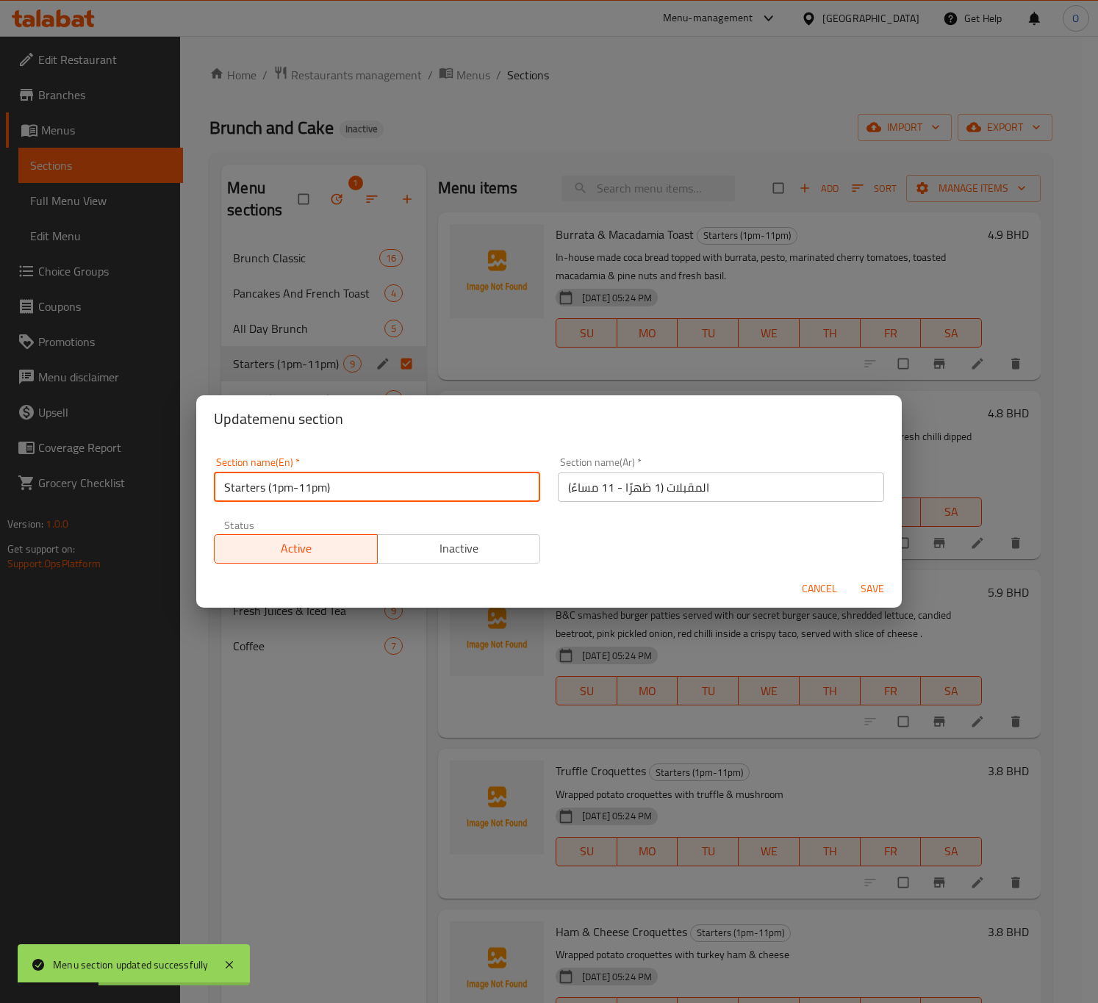
drag, startPoint x: 265, startPoint y: 487, endPoint x: 428, endPoint y: 504, distance: 163.3
click at [428, 504] on div "Section name(En)   * Starters (1pm-11pm) Section name(En) *" at bounding box center [377, 479] width 344 height 62
type input "Starters"
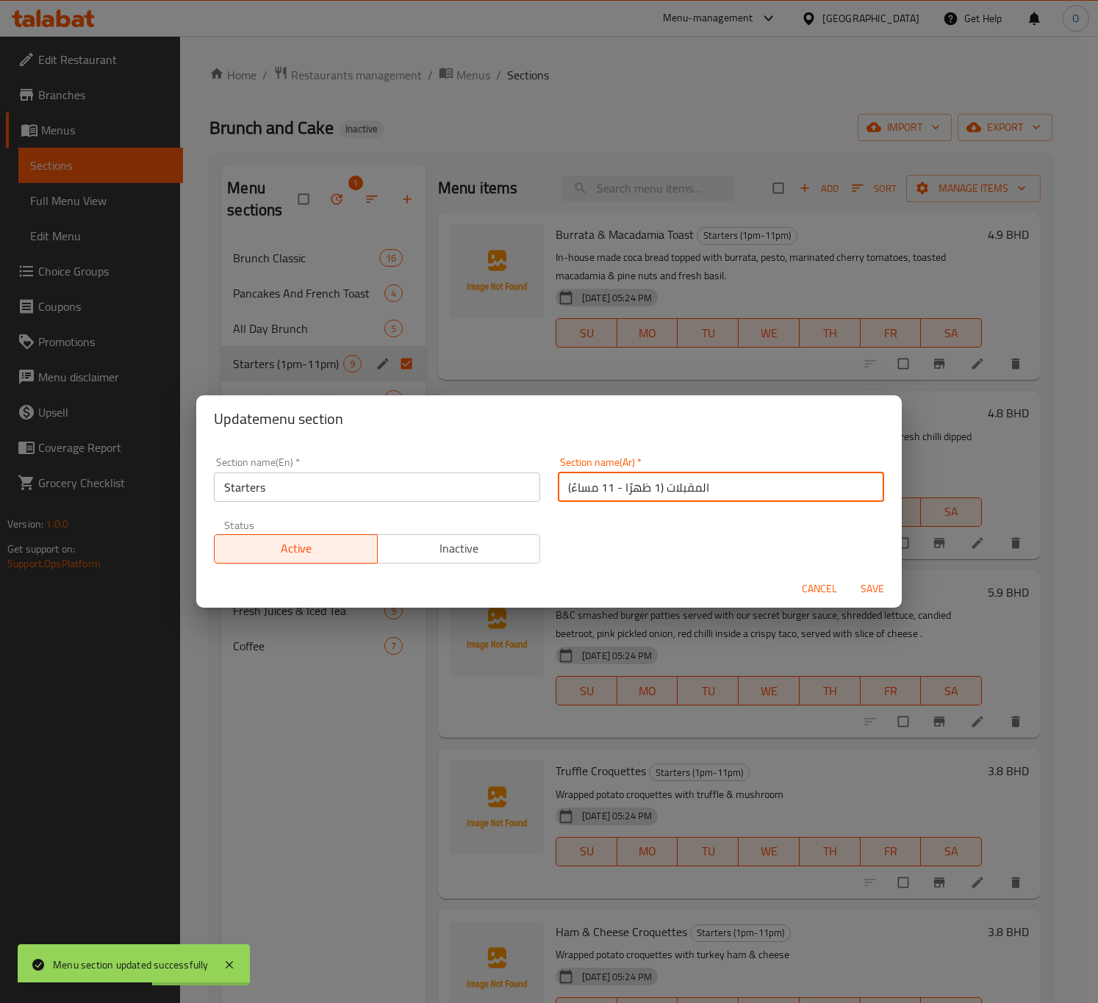
drag, startPoint x: 656, startPoint y: 492, endPoint x: 318, endPoint y: 423, distance: 344.3
click at [318, 423] on div "Update menu section Section name(En)   * Starters Section name(En) * Section na…" at bounding box center [549, 501] width 706 height 213
type input "المقبلات"
click at [882, 596] on span "Save" at bounding box center [872, 589] width 35 height 18
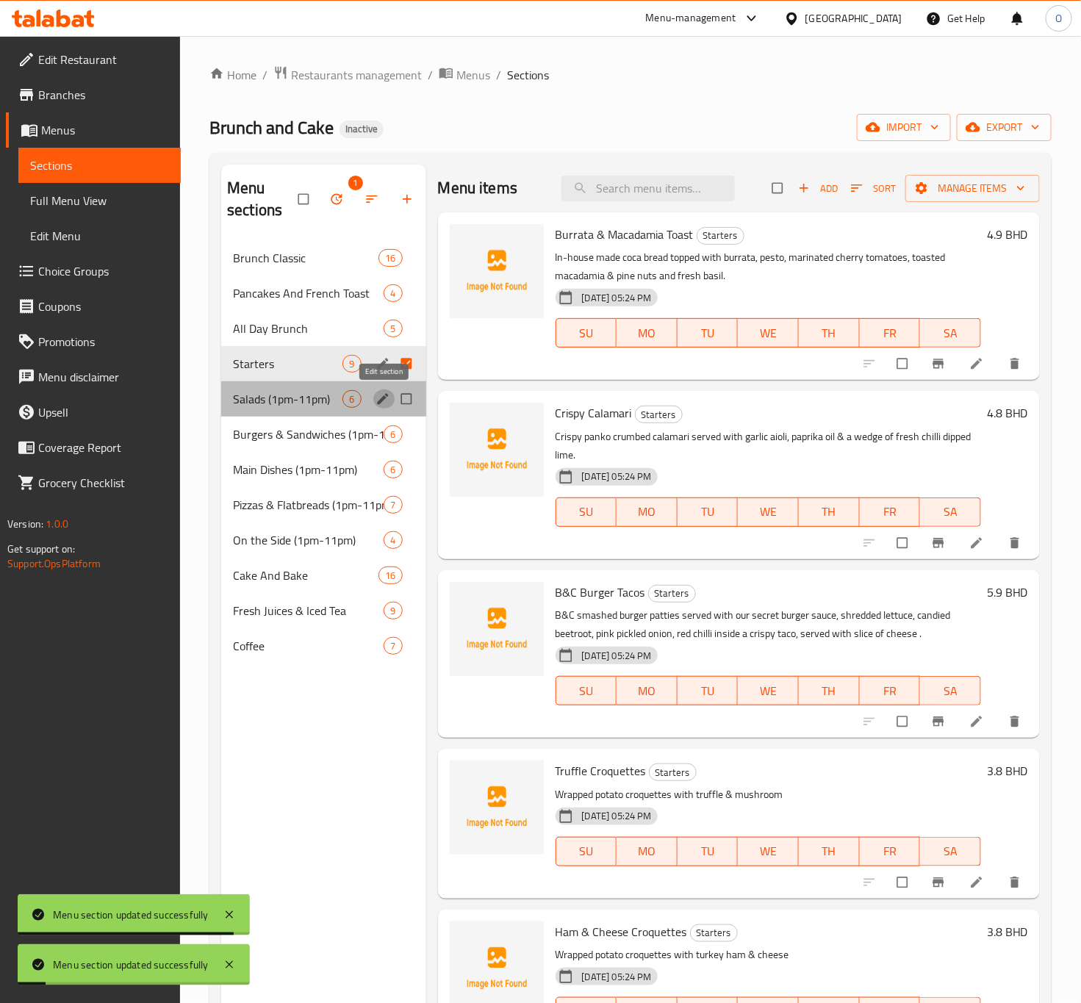
click at [378, 400] on icon "edit" at bounding box center [383, 399] width 15 height 15
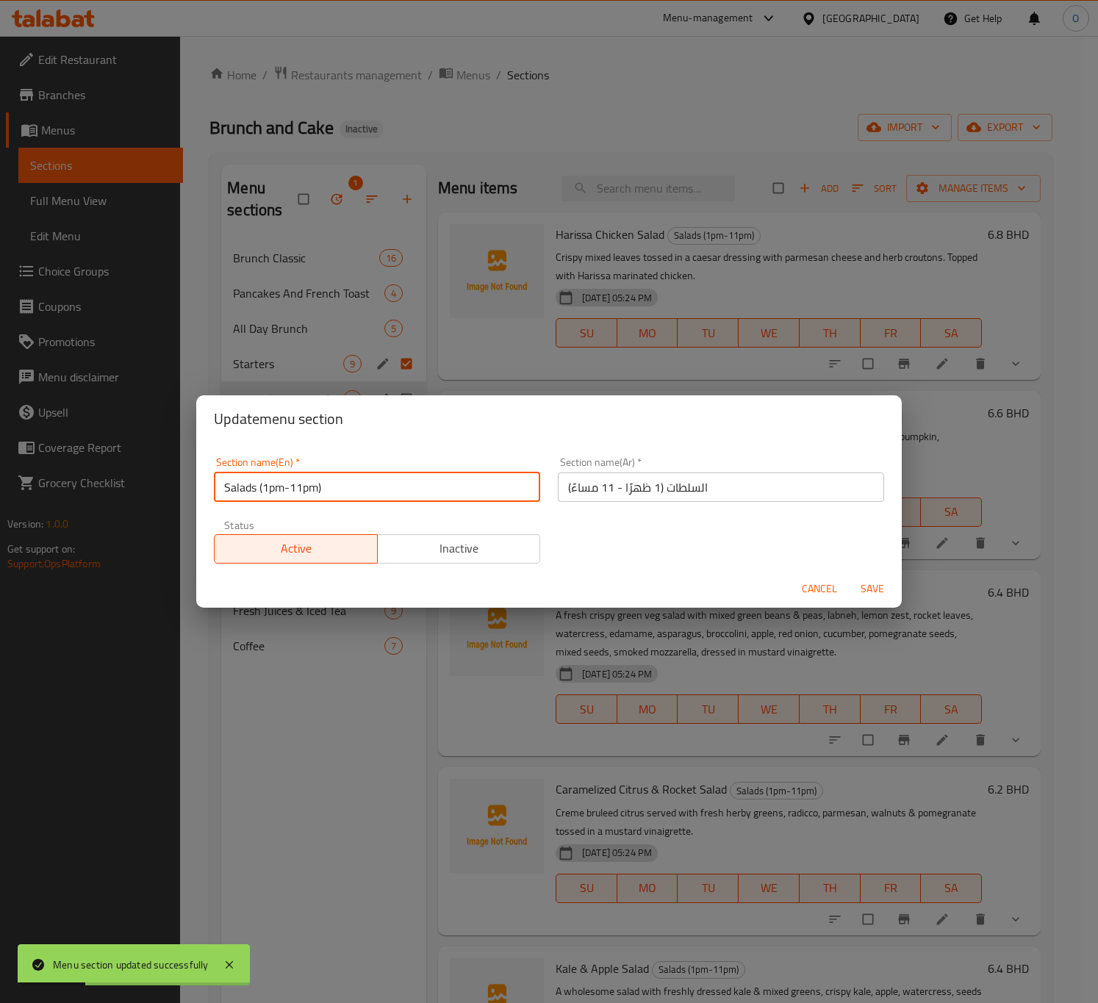
drag, startPoint x: 259, startPoint y: 494, endPoint x: 444, endPoint y: 526, distance: 187.9
click at [445, 523] on div "Section name(En)   * Salads (1pm-11pm) Section name(En) * Section name(Ar)   * …" at bounding box center [549, 510] width 688 height 124
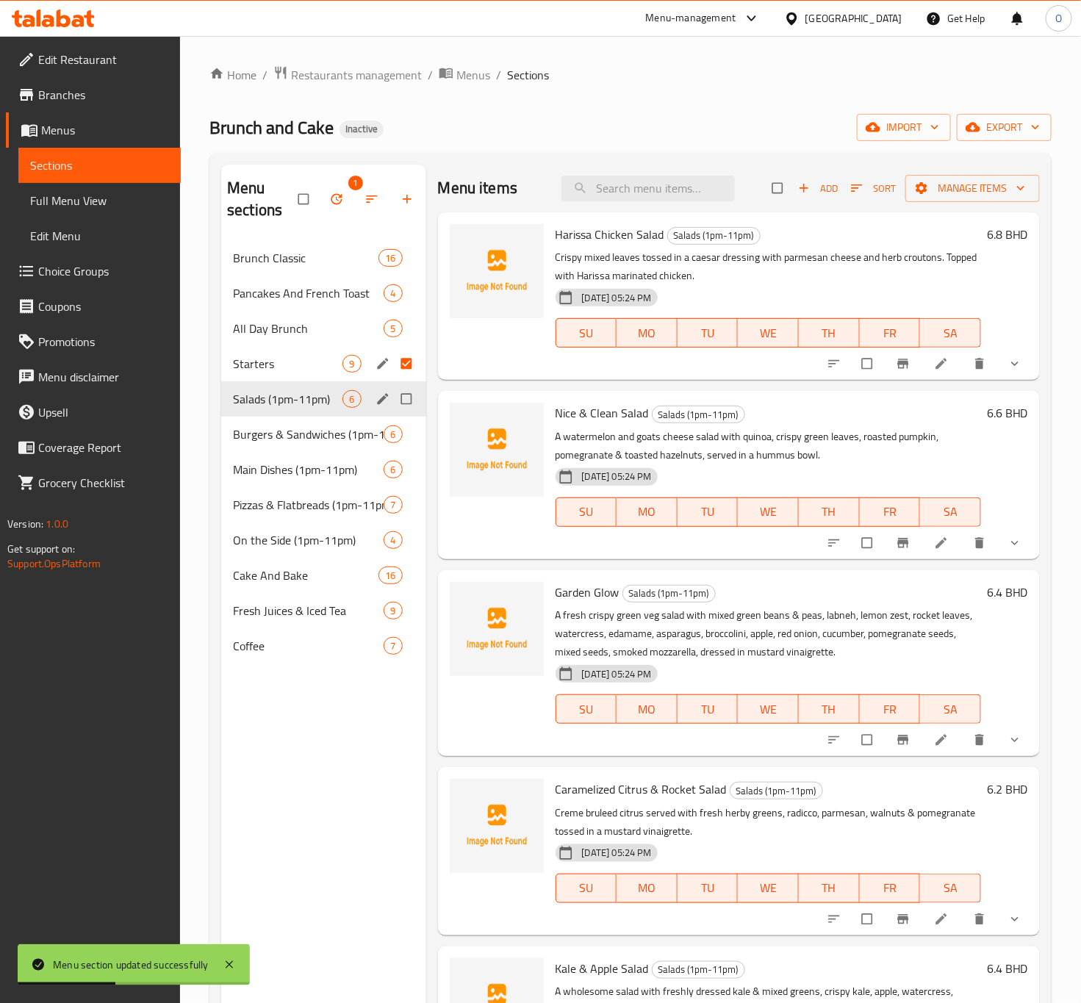
click at [415, 404] on input "Menu sections" at bounding box center [408, 399] width 31 height 28
checkbox input "true"
drag, startPoint x: 404, startPoint y: 368, endPoint x: 375, endPoint y: 400, distance: 43.2
click at [406, 368] on input "Menu sections" at bounding box center [408, 364] width 31 height 28
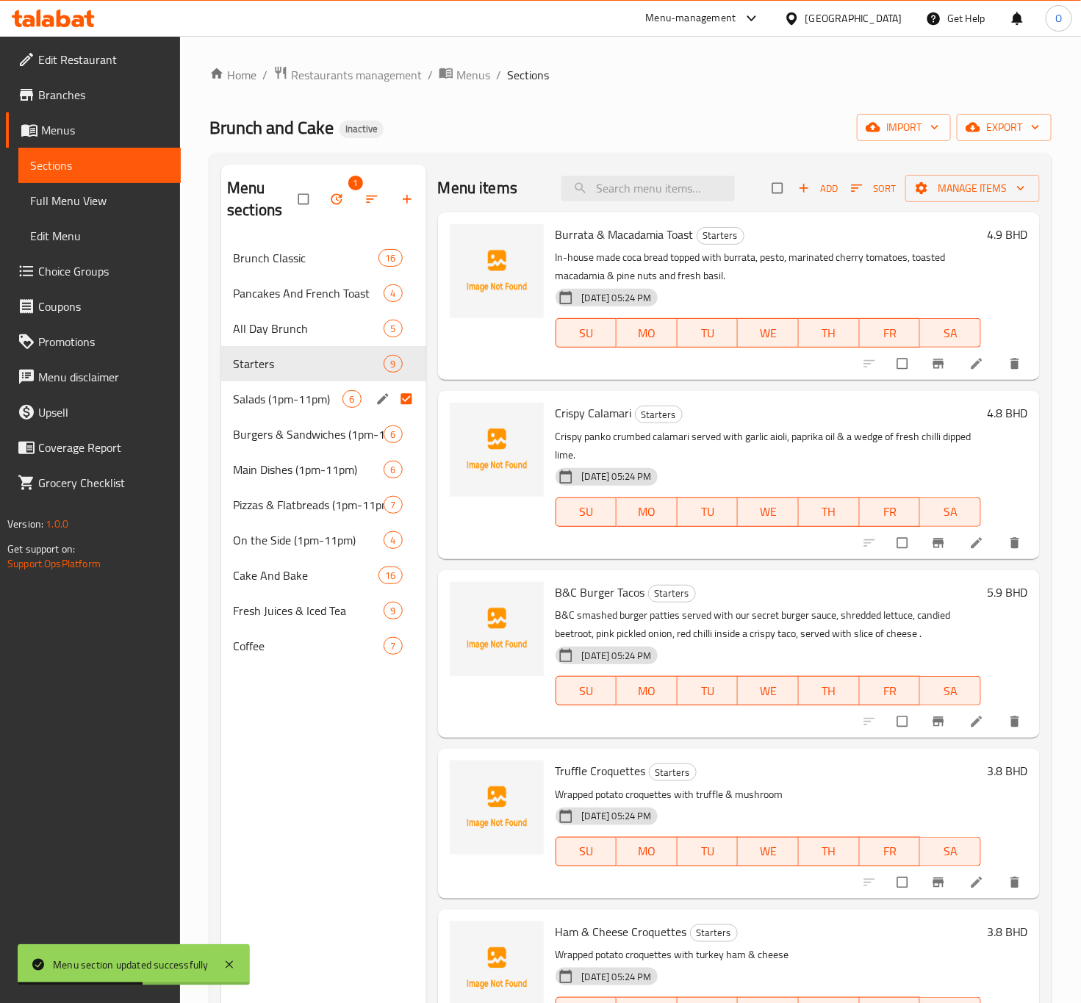
click at [371, 406] on div "Salads (1pm-11pm) 6" at bounding box center [323, 398] width 204 height 35
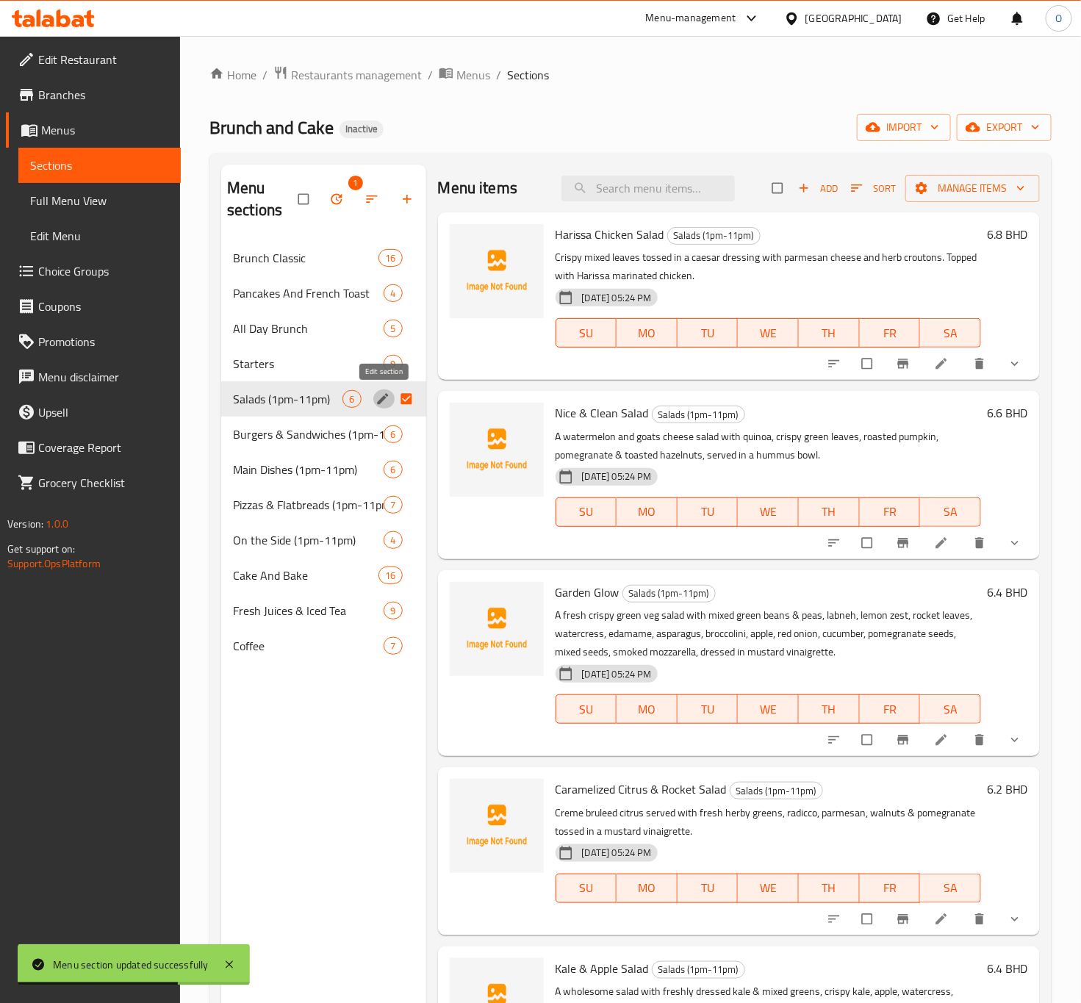
click at [382, 399] on icon "edit" at bounding box center [382, 398] width 11 height 11
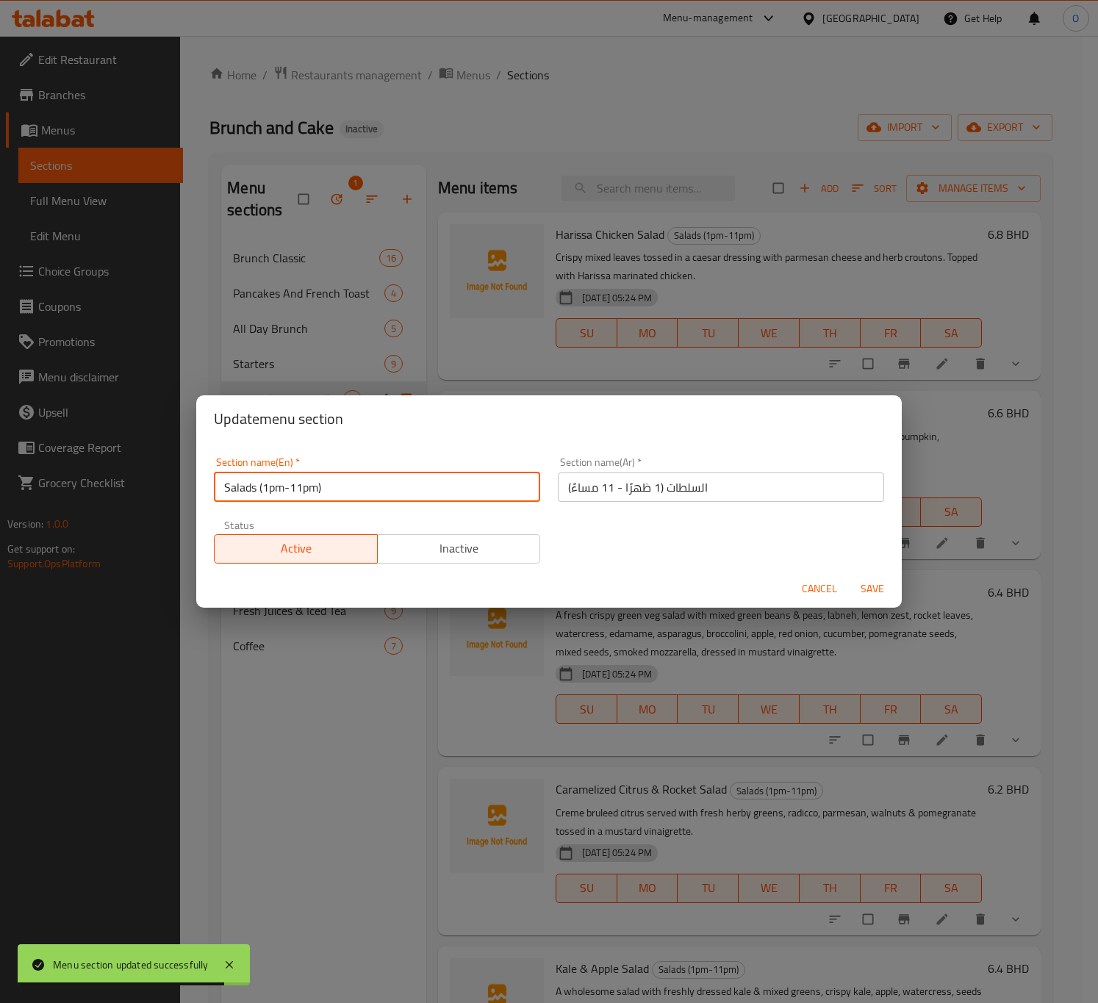
drag, startPoint x: 258, startPoint y: 485, endPoint x: 412, endPoint y: 490, distance: 154.4
click at [412, 490] on input "Salads (1pm-11pm)" at bounding box center [377, 487] width 326 height 29
type input "Salads"
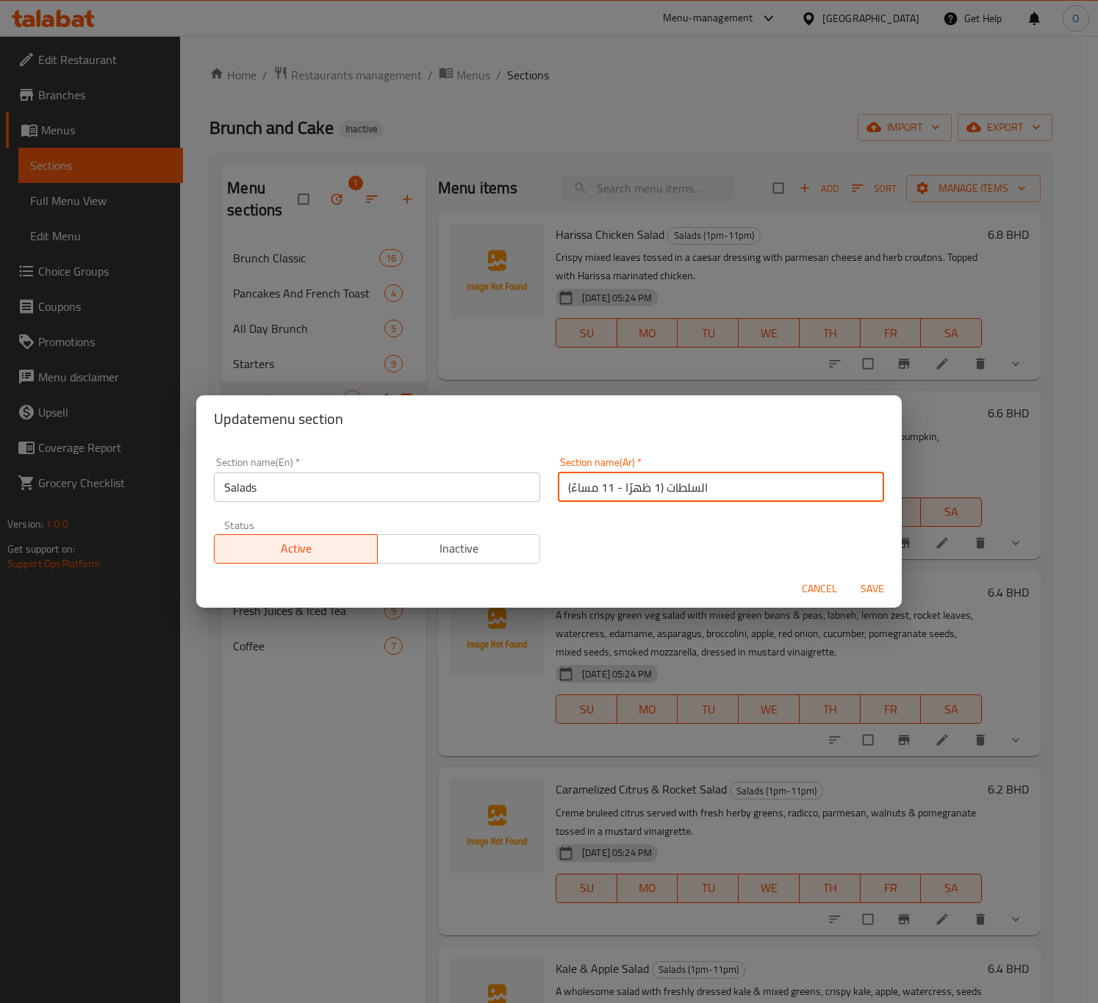
drag, startPoint x: 653, startPoint y: 483, endPoint x: 373, endPoint y: 451, distance: 281.9
click at [373, 451] on div "Section name(En)   * Salads Section name(En) * Section name(Ar)   * [DEMOGRAPHI…" at bounding box center [549, 510] width 688 height 124
type input "السلطات"
click at [829, 457] on div "Section name(Ar)   * السلطات Section name(Ar) *" at bounding box center [721, 479] width 326 height 45
click at [861, 584] on span "Save" at bounding box center [872, 589] width 35 height 18
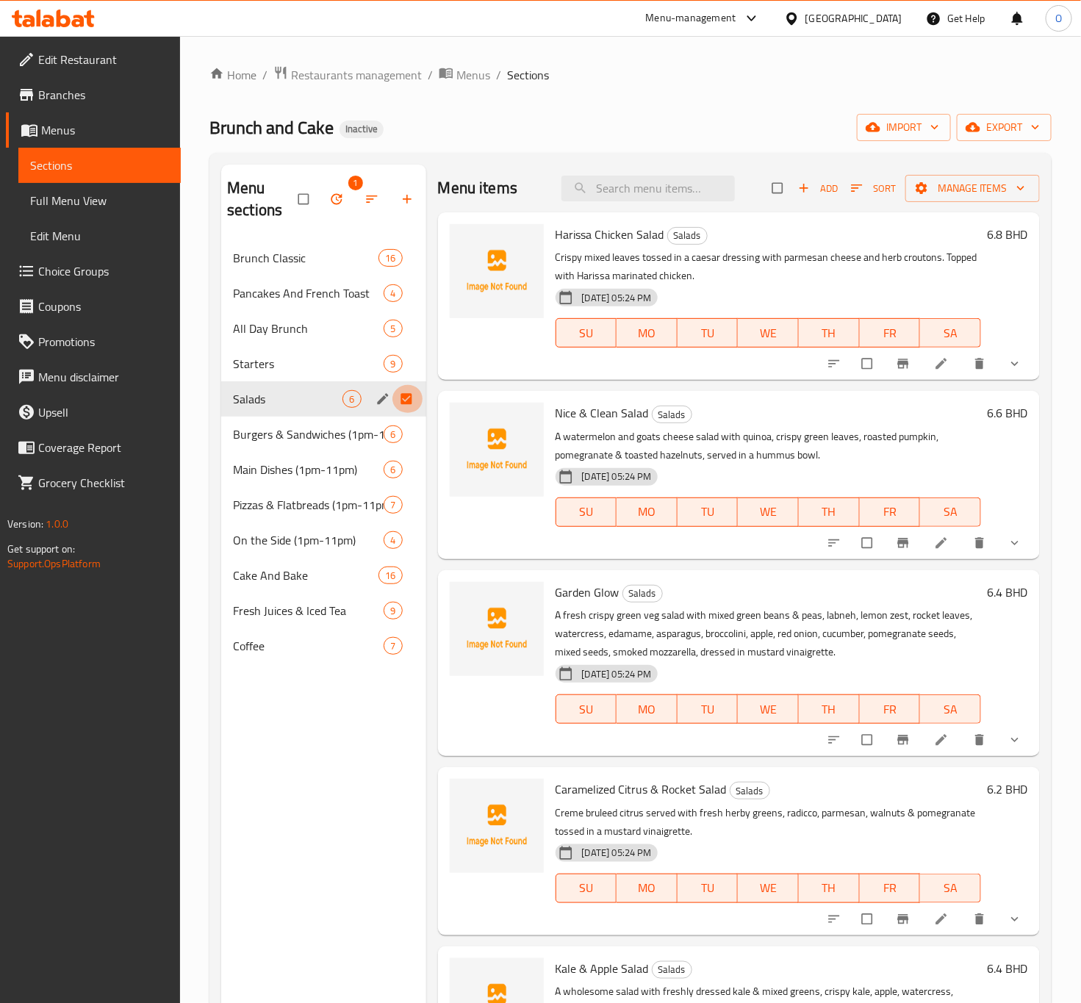
click at [415, 402] on input "Menu sections" at bounding box center [408, 399] width 31 height 28
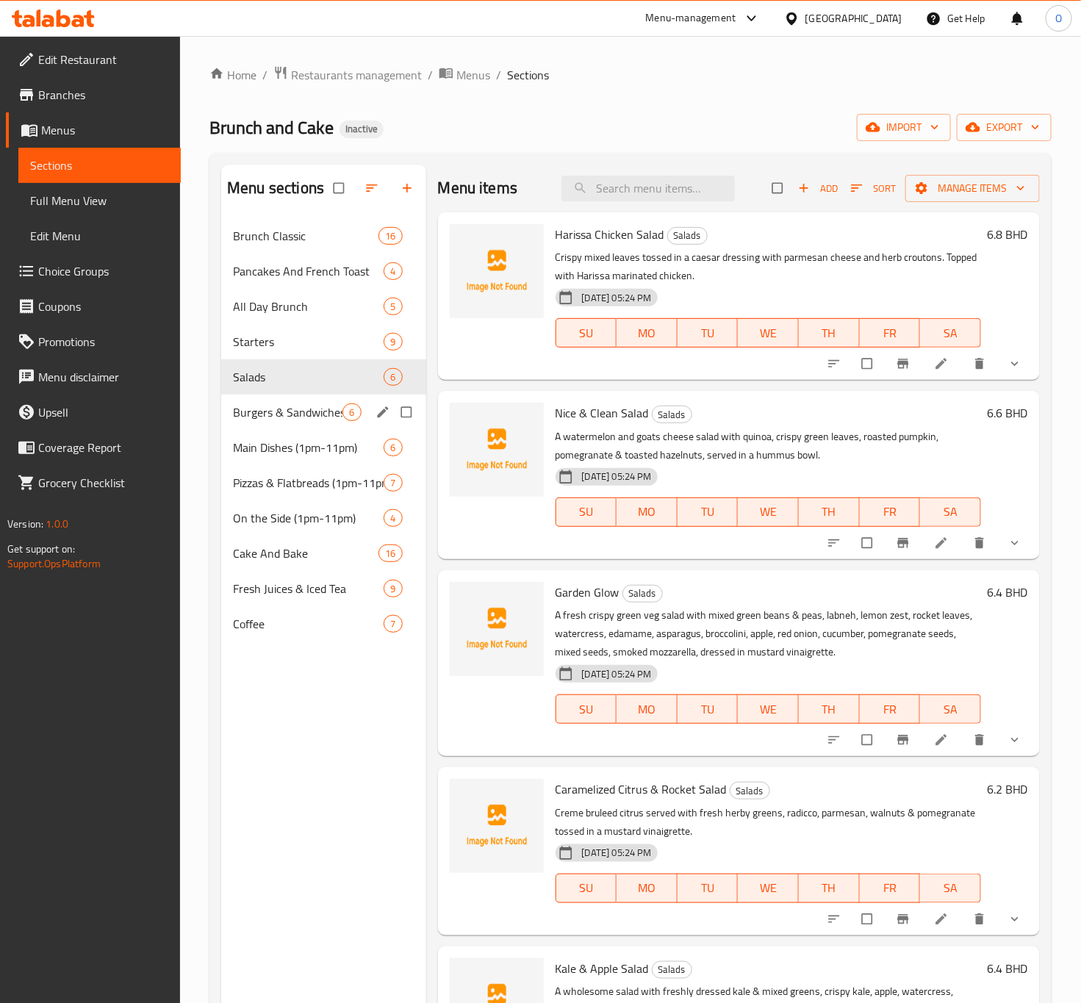
click at [398, 420] on input "Menu sections" at bounding box center [408, 412] width 31 height 28
checkbox input "true"
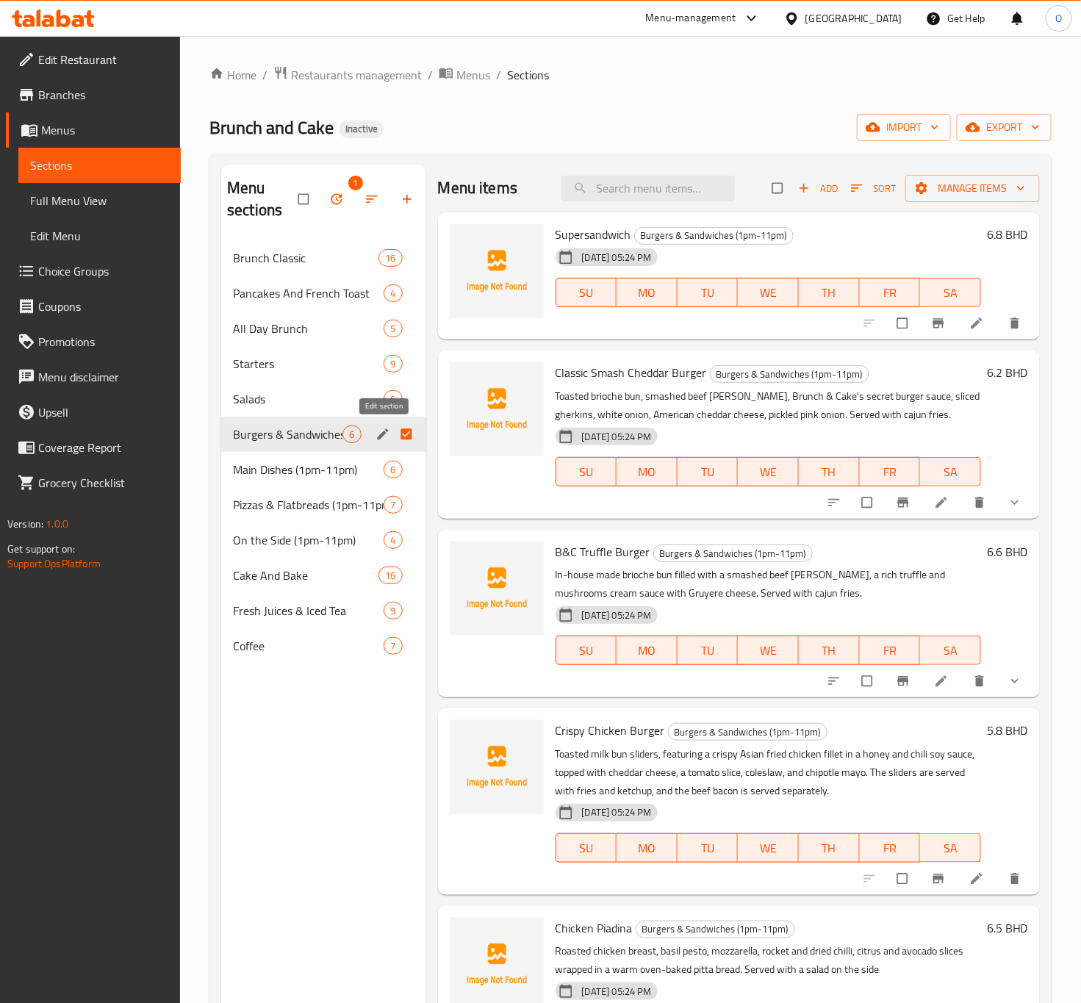
click at [376, 437] on icon "edit" at bounding box center [383, 434] width 15 height 15
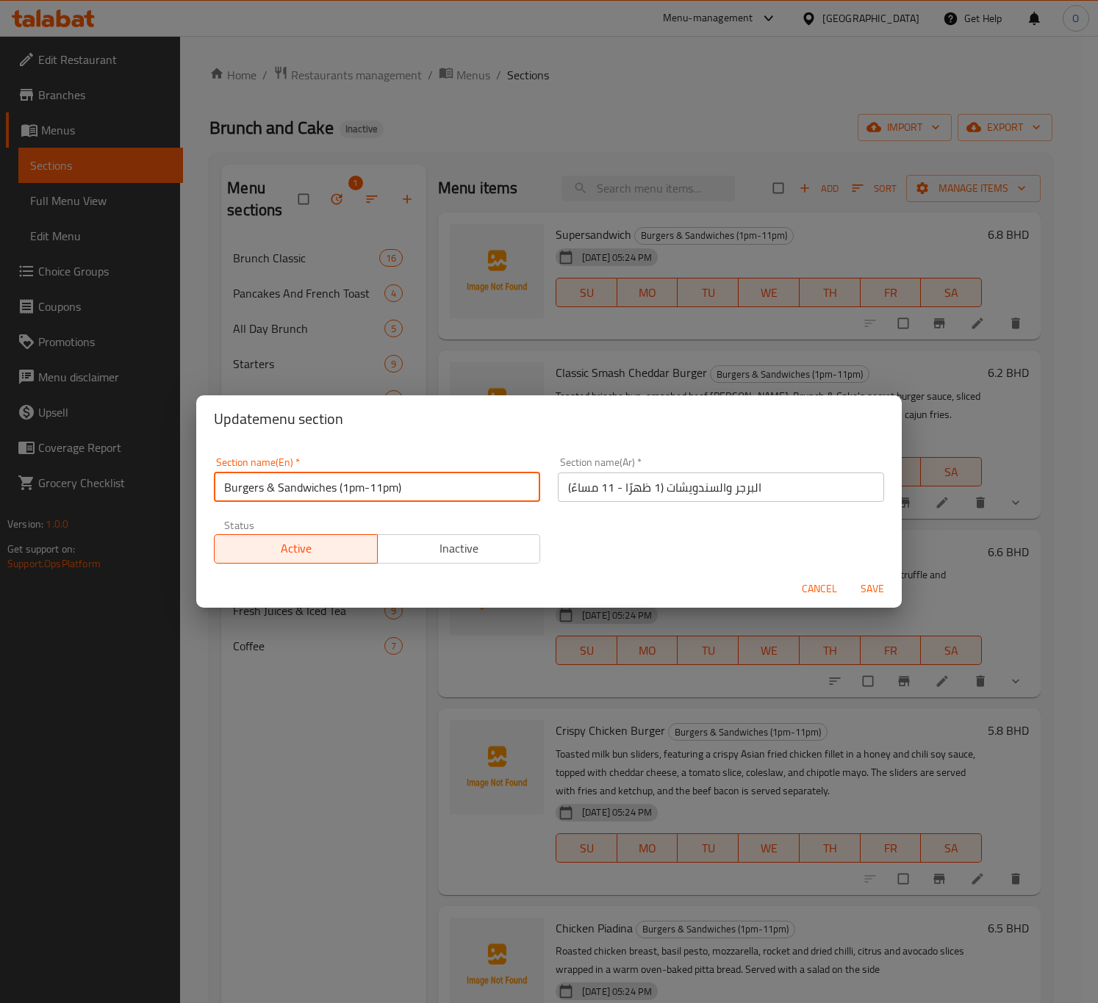
drag, startPoint x: 276, startPoint y: 481, endPoint x: 265, endPoint y: 492, distance: 16.1
click at [265, 492] on input "Burgers & Sandwiches (1pm-11pm)" at bounding box center [377, 487] width 326 height 29
drag, startPoint x: 345, startPoint y: 490, endPoint x: 479, endPoint y: 446, distance: 141.6
click at [463, 459] on div "Section name(En)   * Burgers And Sandwiches (1pm-11pm) Section name(En) *" at bounding box center [377, 479] width 326 height 45
type input "Burgers And Sandwiches"
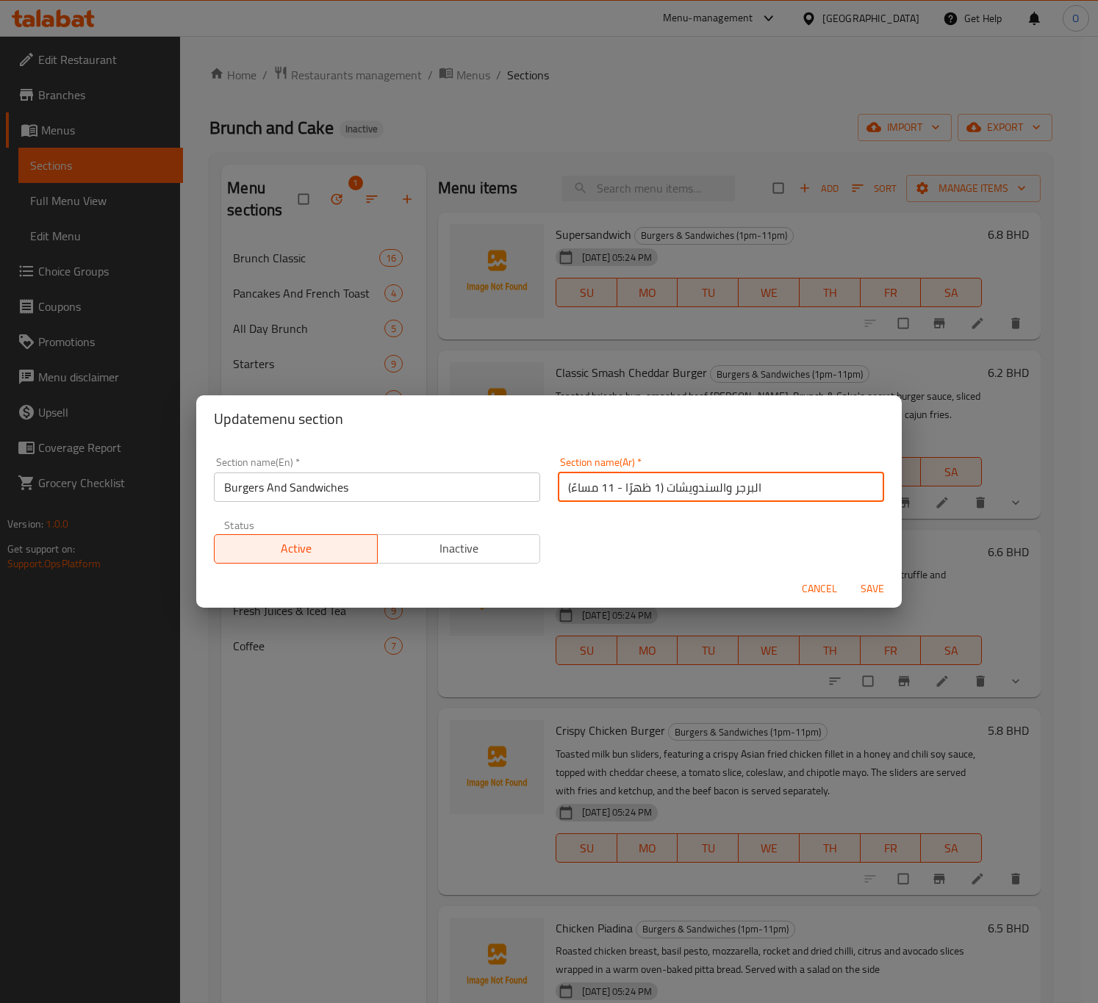
click at [681, 484] on input "البرجر والسندويشات (1 ظهرًا - 11 مساءً)" at bounding box center [721, 487] width 326 height 29
click at [682, 481] on input "البرجر والسندويشات (1 ظهرًا - 11 مساءً)" at bounding box center [721, 487] width 326 height 29
click at [678, 490] on input "البرجر والسندويشات (1 ظهرًا - 11 مساءً)" at bounding box center [721, 487] width 326 height 29
drag, startPoint x: 659, startPoint y: 494, endPoint x: 523, endPoint y: 498, distance: 136.8
click at [503, 510] on div "Section name(En)   * Burgers And Sandwiches Section name(En) * Section name(Ar)…" at bounding box center [549, 510] width 688 height 124
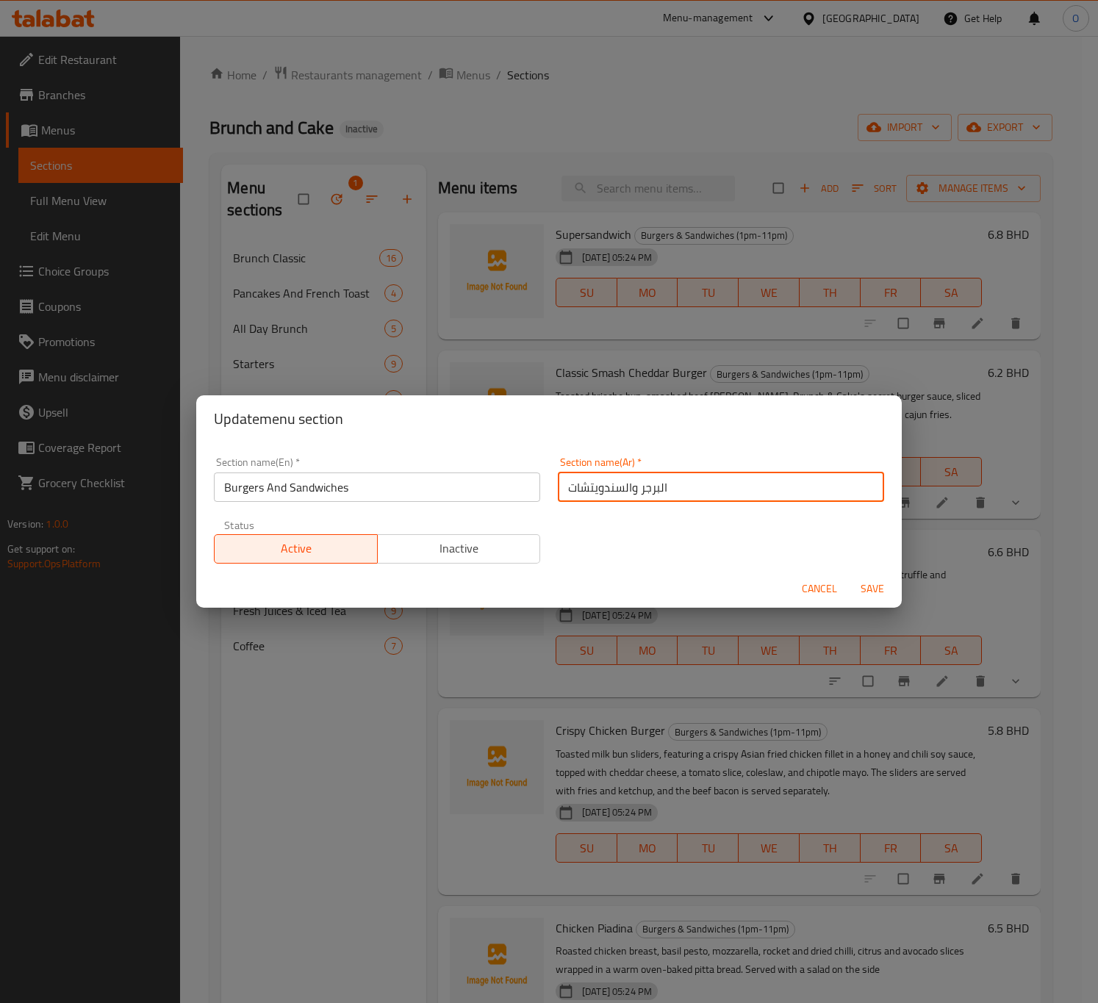
type input "البرجر والسندويتشات"
click at [863, 585] on span "Save" at bounding box center [872, 589] width 35 height 18
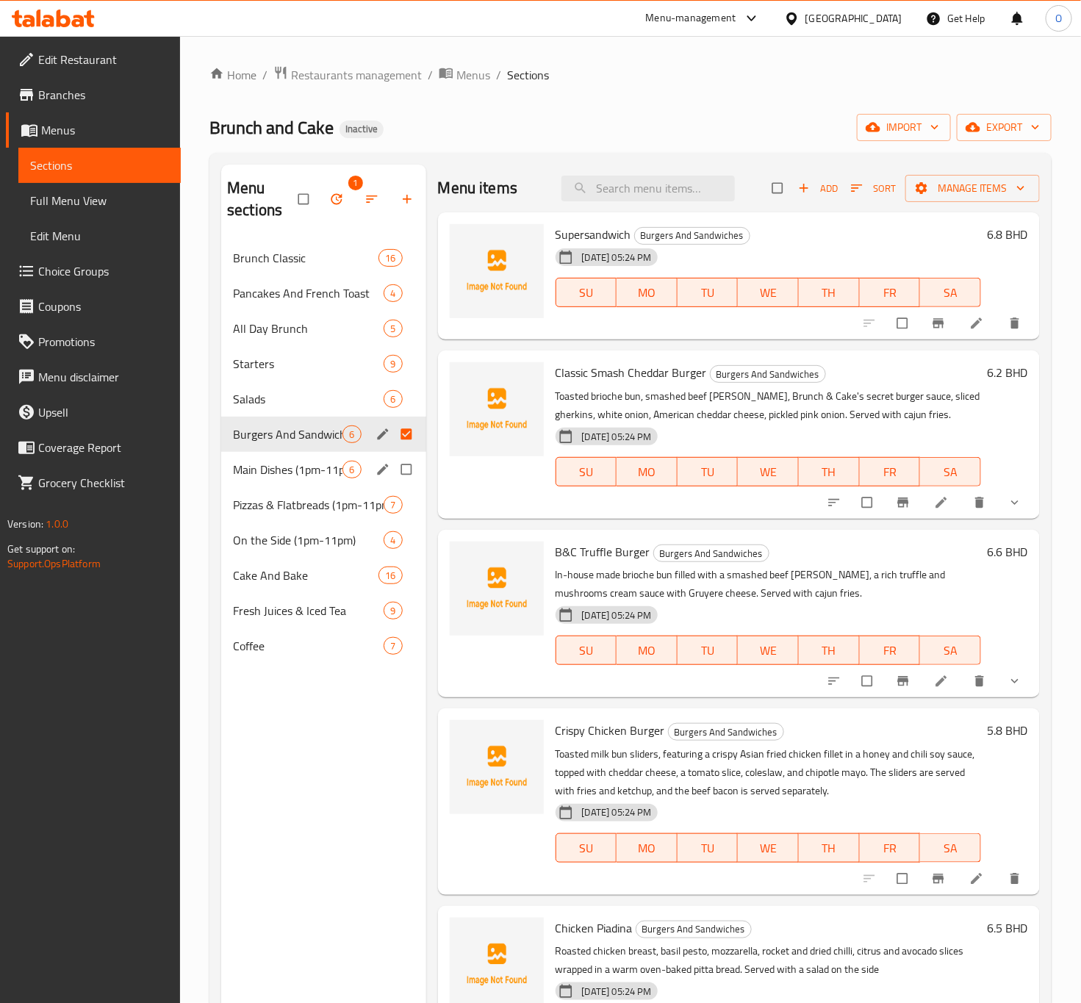
click at [399, 470] on input "Menu sections" at bounding box center [408, 470] width 31 height 28
checkbox input "true"
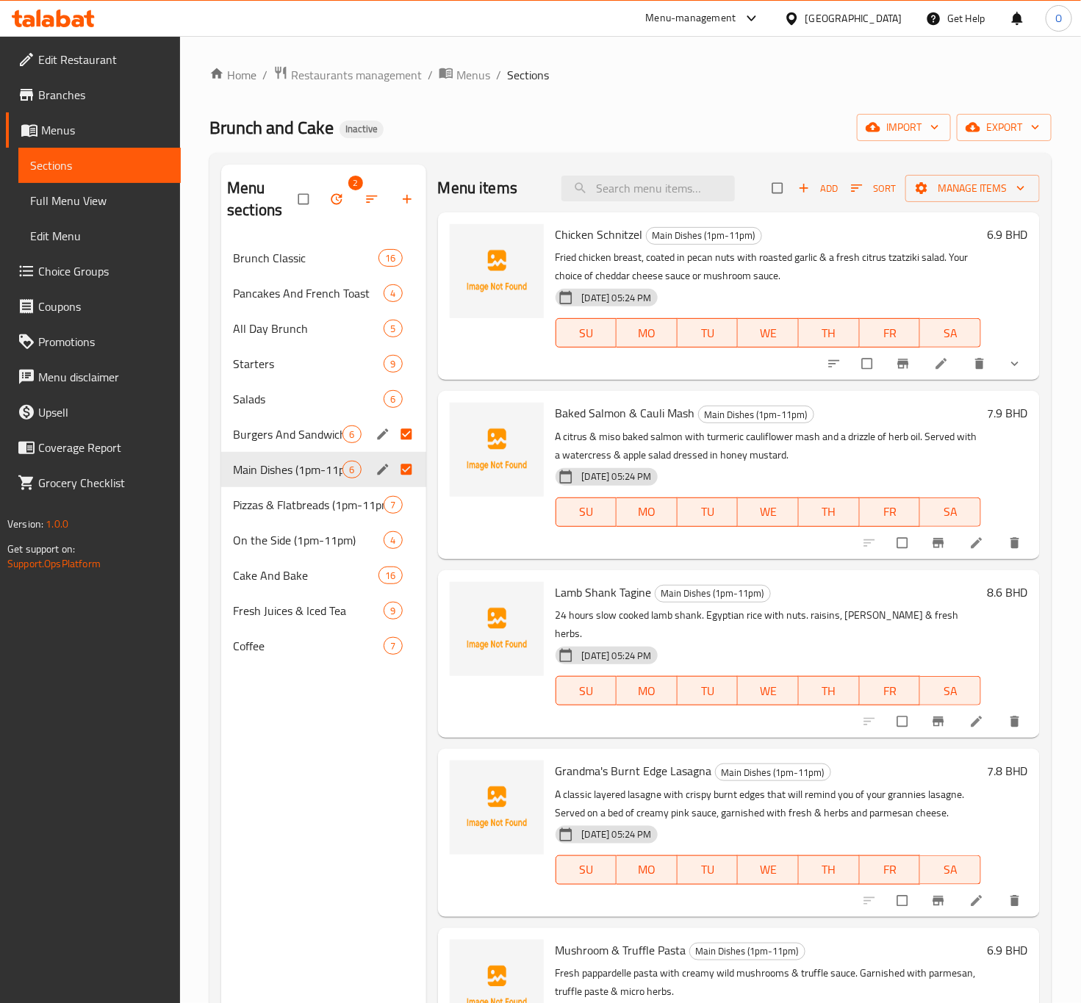
click at [380, 476] on button "edit" at bounding box center [384, 469] width 22 height 19
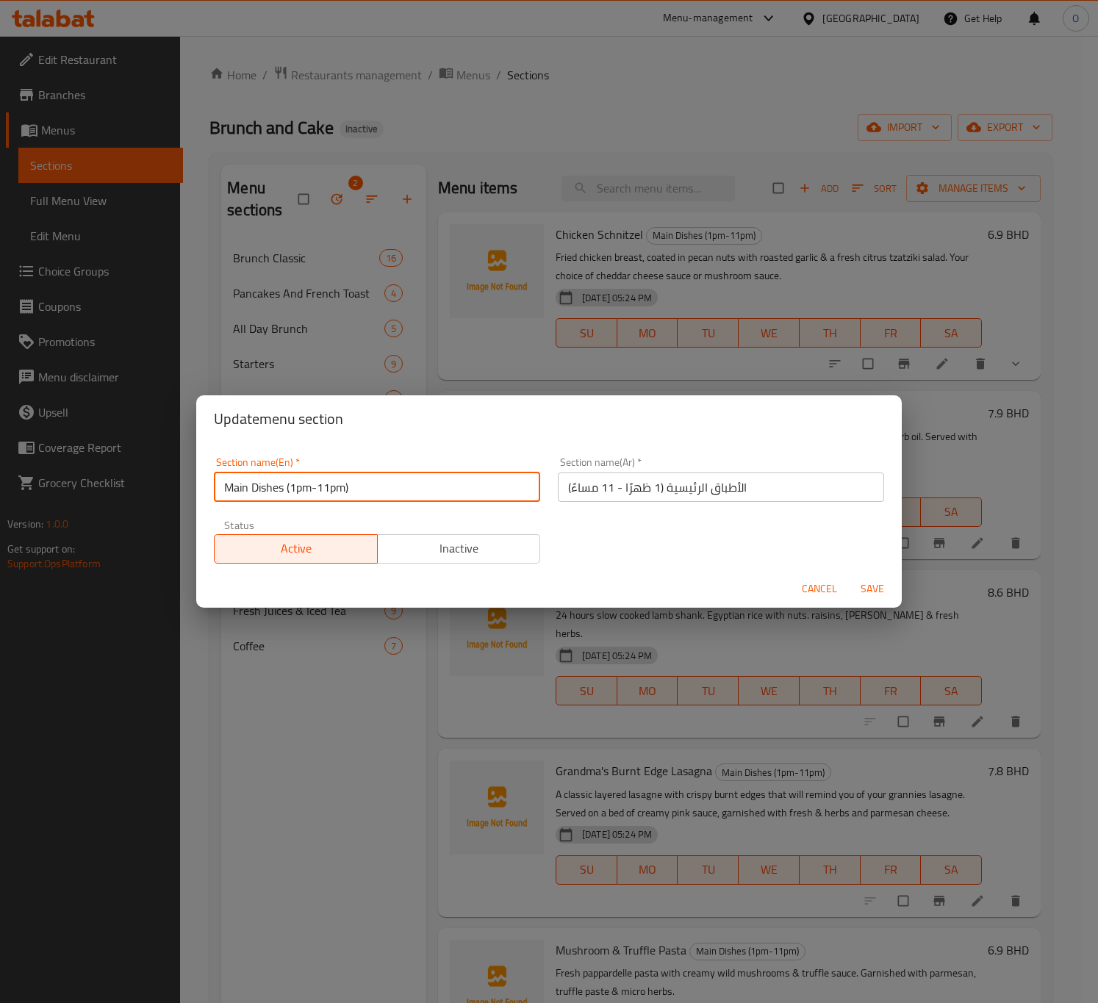
drag, startPoint x: 285, startPoint y: 492, endPoint x: 437, endPoint y: 495, distance: 152.2
click at [437, 495] on input "Main Dishes (1pm-11pm)" at bounding box center [377, 487] width 326 height 29
type input "Main Dishes"
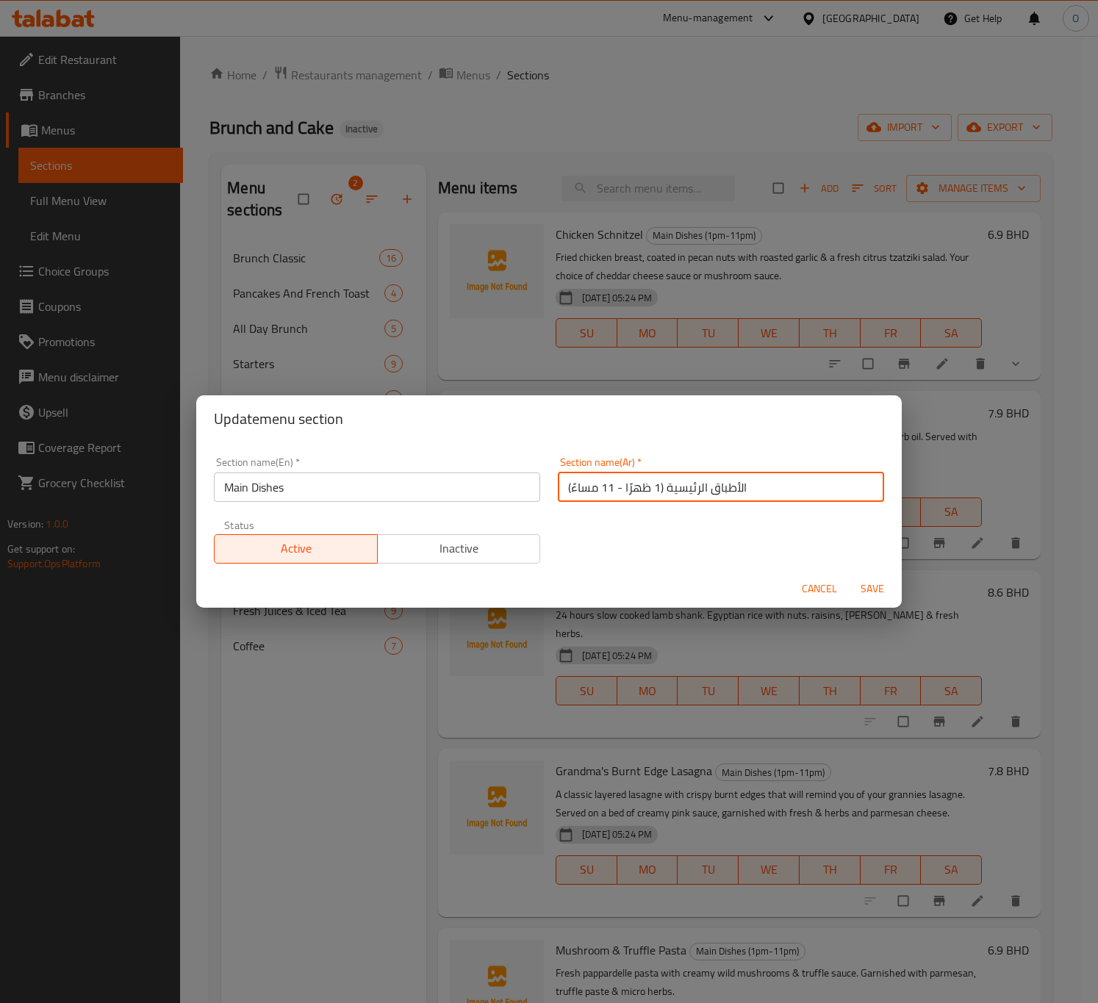
drag, startPoint x: 656, startPoint y: 487, endPoint x: 496, endPoint y: 520, distance: 162.9
click at [496, 520] on div "Section name(En)   * Main Dishes Section name(En) * Section name(Ar)   * الأطبا…" at bounding box center [549, 510] width 688 height 124
type input "الأطباق الرئيسية"
click at [572, 515] on div "Section name(En)   * Main Dishes Section name(En) * Section name(Ar)   * الأطبا…" at bounding box center [549, 510] width 688 height 124
click at [869, 587] on span "Save" at bounding box center [872, 589] width 35 height 18
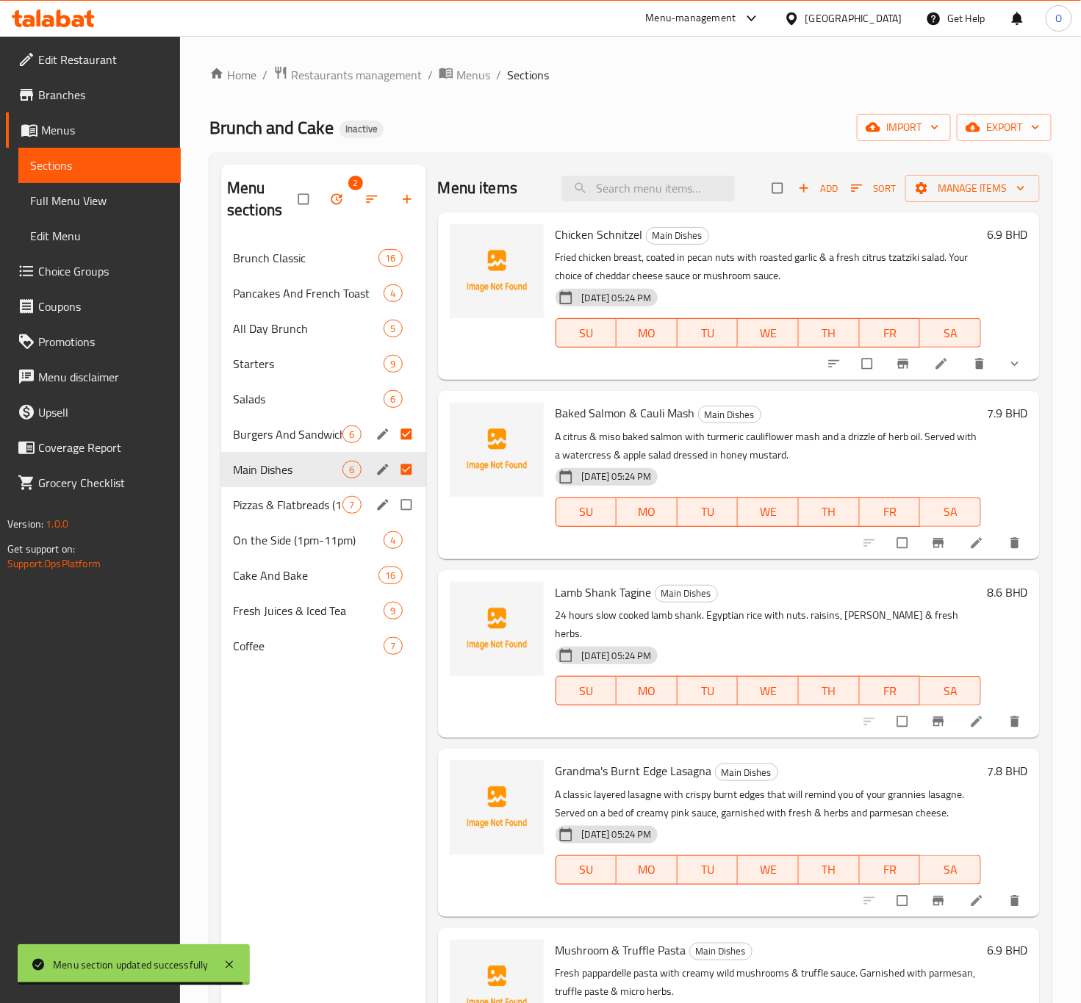
click at [411, 506] on input "Menu sections" at bounding box center [408, 505] width 31 height 28
checkbox input "true"
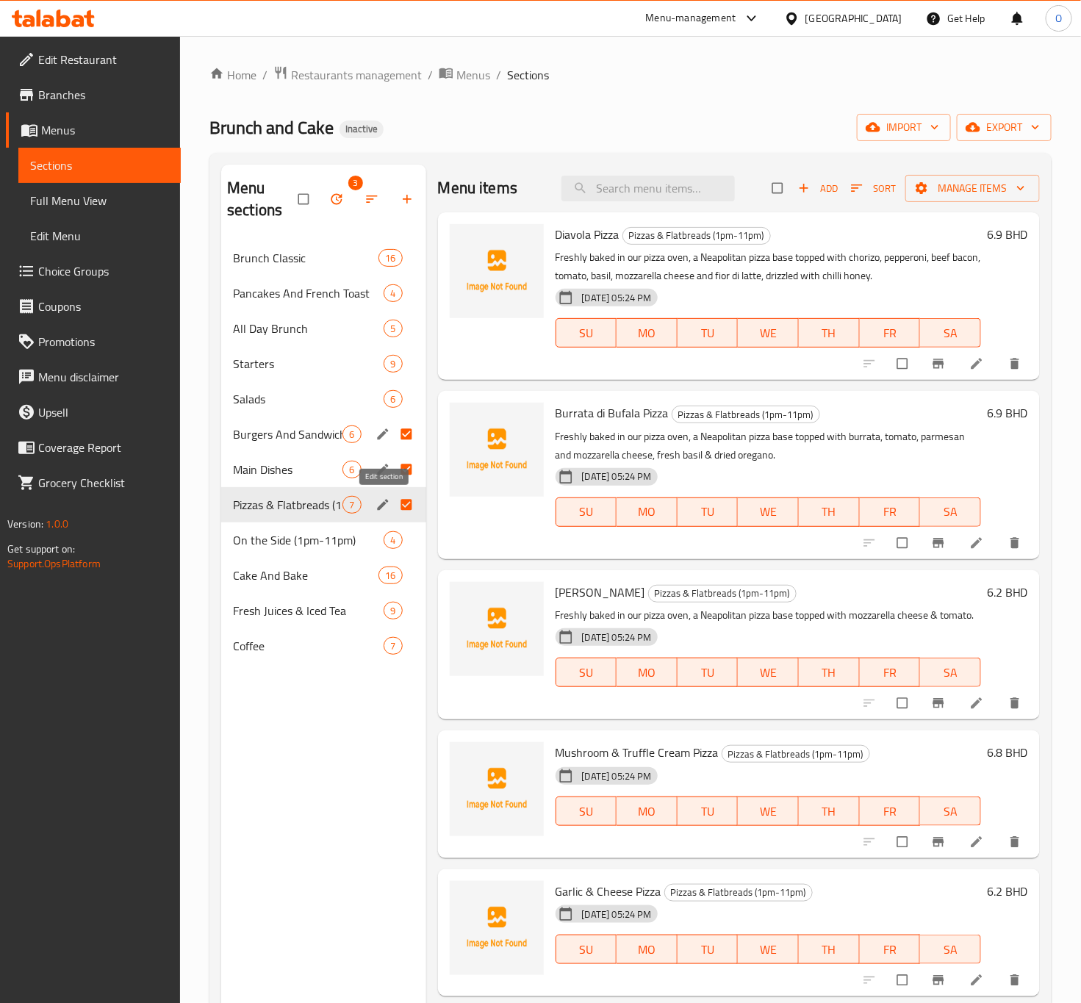
click at [376, 508] on icon "edit" at bounding box center [383, 505] width 15 height 15
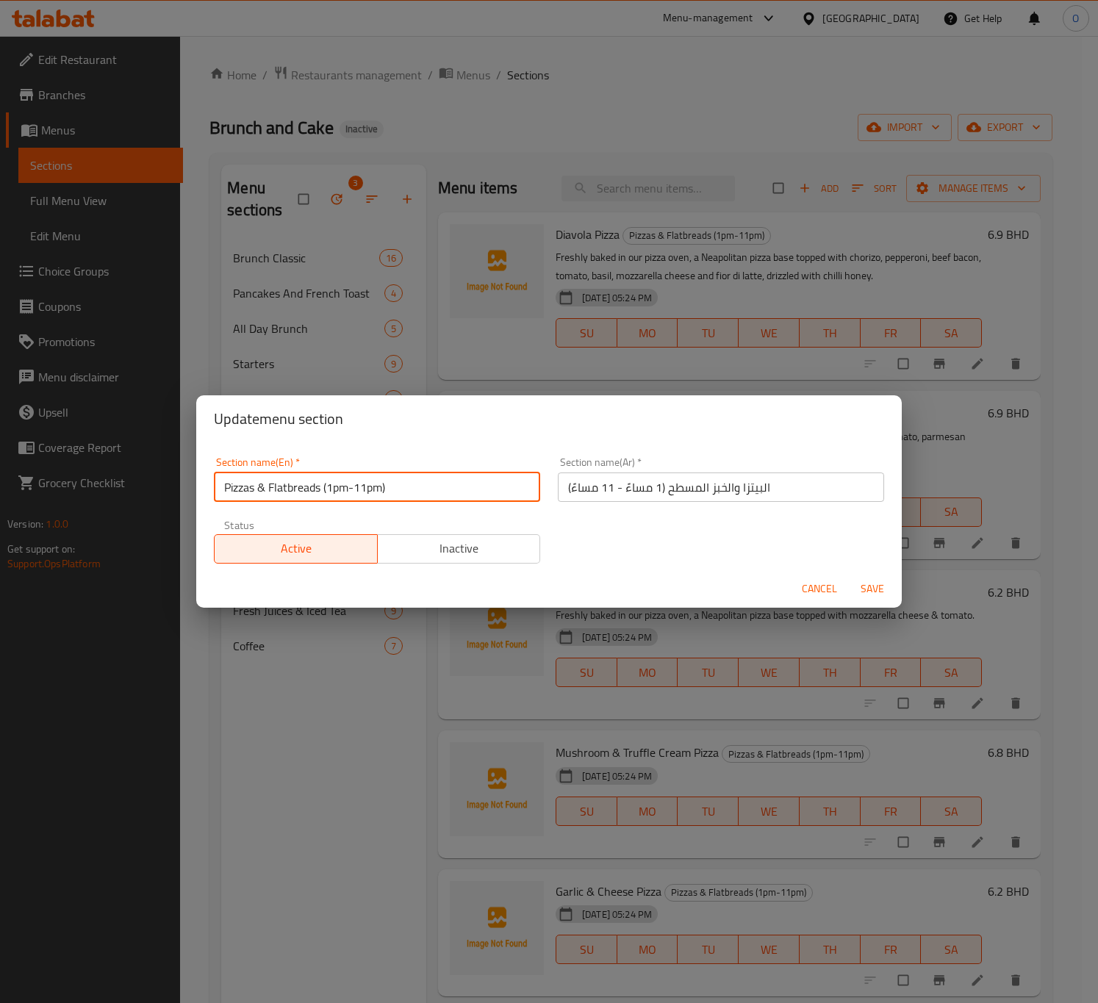
click at [259, 498] on input "Pizzas & Flatbreads (1pm-11pm)" at bounding box center [377, 487] width 326 height 29
drag, startPoint x: 333, startPoint y: 490, endPoint x: 552, endPoint y: 448, distance: 222.9
click at [519, 461] on div "Section name(En)   * Pizzas And Flatbreads (1pm-11pm) Section name(En) *" at bounding box center [377, 479] width 326 height 45
type input "Pizzas And Flatbreads"
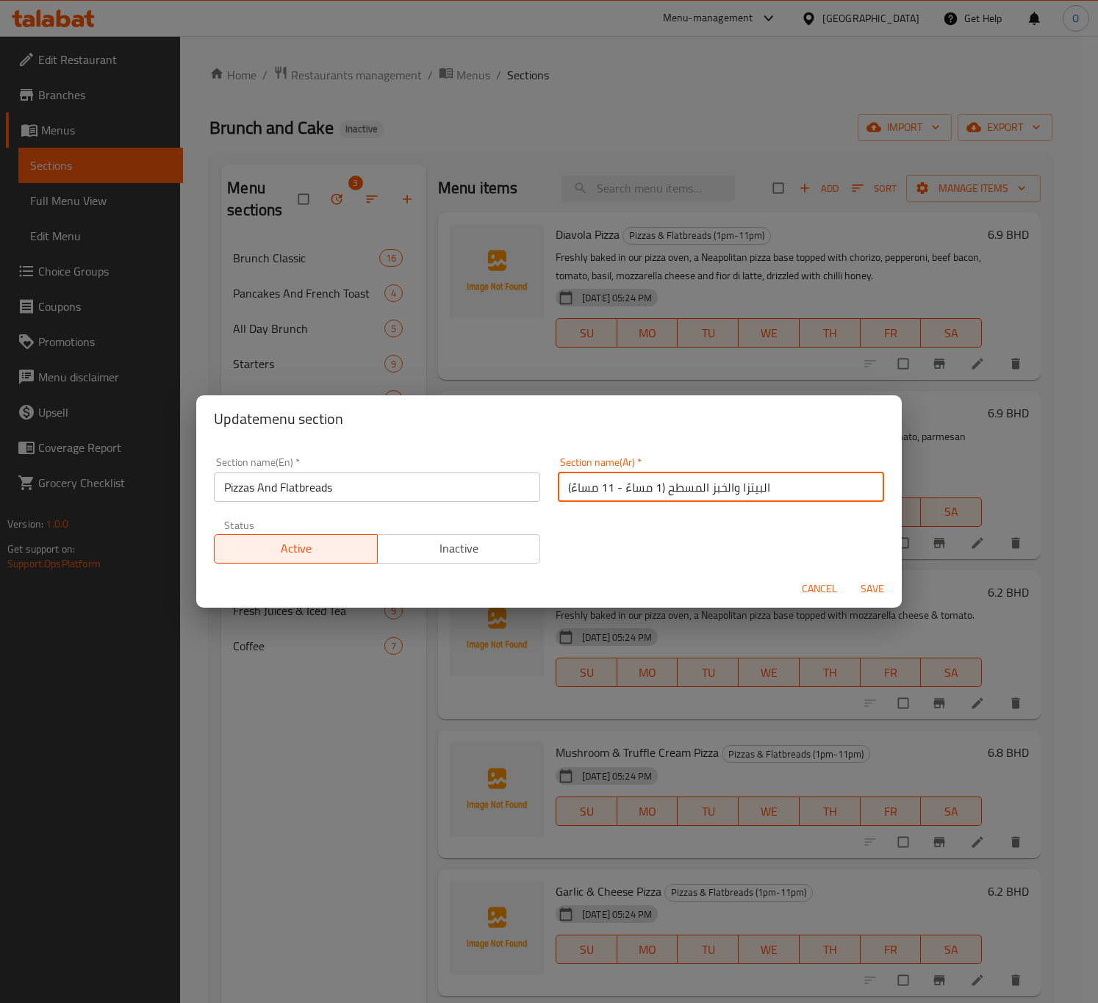
drag, startPoint x: 659, startPoint y: 492, endPoint x: 461, endPoint y: 487, distance: 198.5
click at [461, 487] on div "Section name(En)   * Pizzas And Flatbreads Section name(En) * Section name(Ar) …" at bounding box center [549, 510] width 688 height 124
click at [627, 492] on input "البيتزا والخبز المسطح" at bounding box center [721, 487] width 326 height 29
type input "البيتزا و الخبز المسطح"
click at [863, 589] on span "Save" at bounding box center [872, 589] width 35 height 18
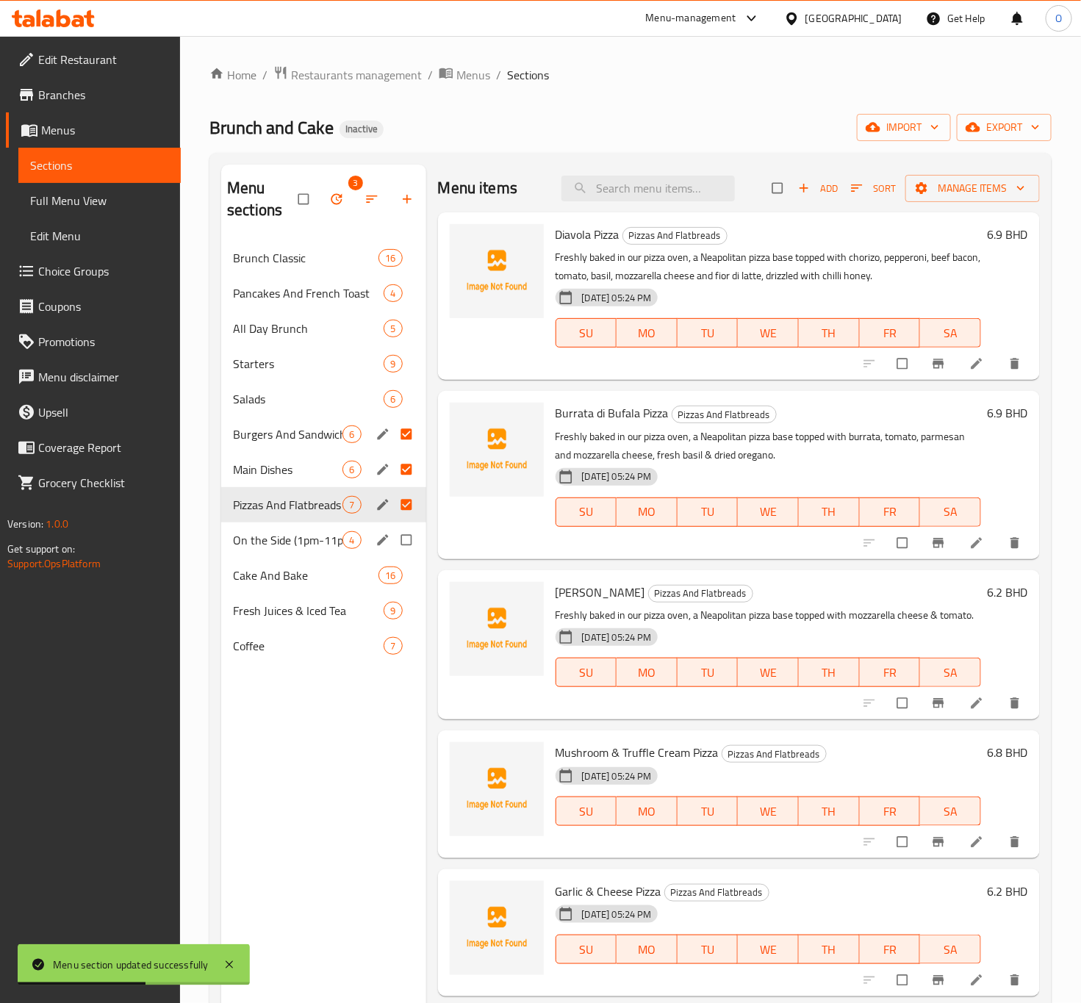
click at [413, 545] on input "Menu sections" at bounding box center [408, 540] width 31 height 28
checkbox input "true"
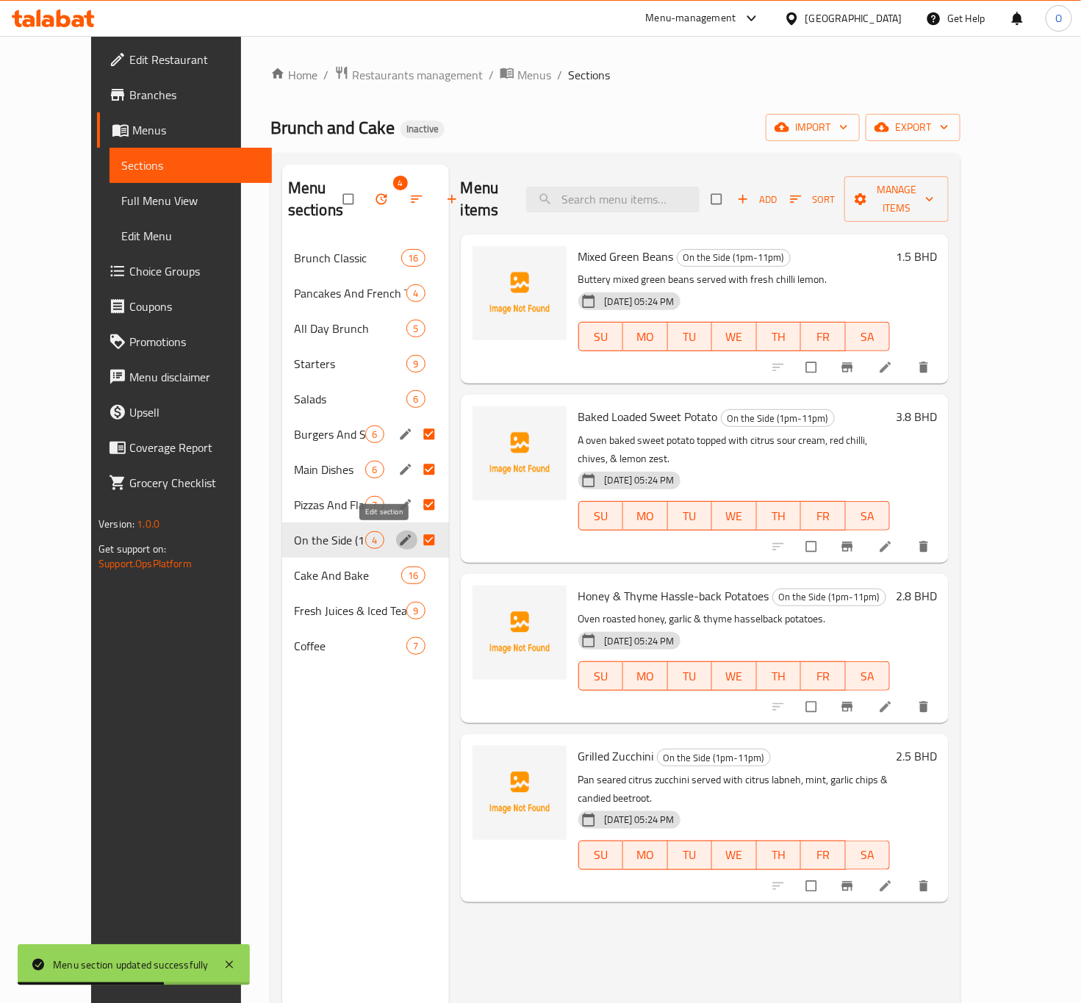
click at [396, 549] on button "edit" at bounding box center [407, 540] width 22 height 19
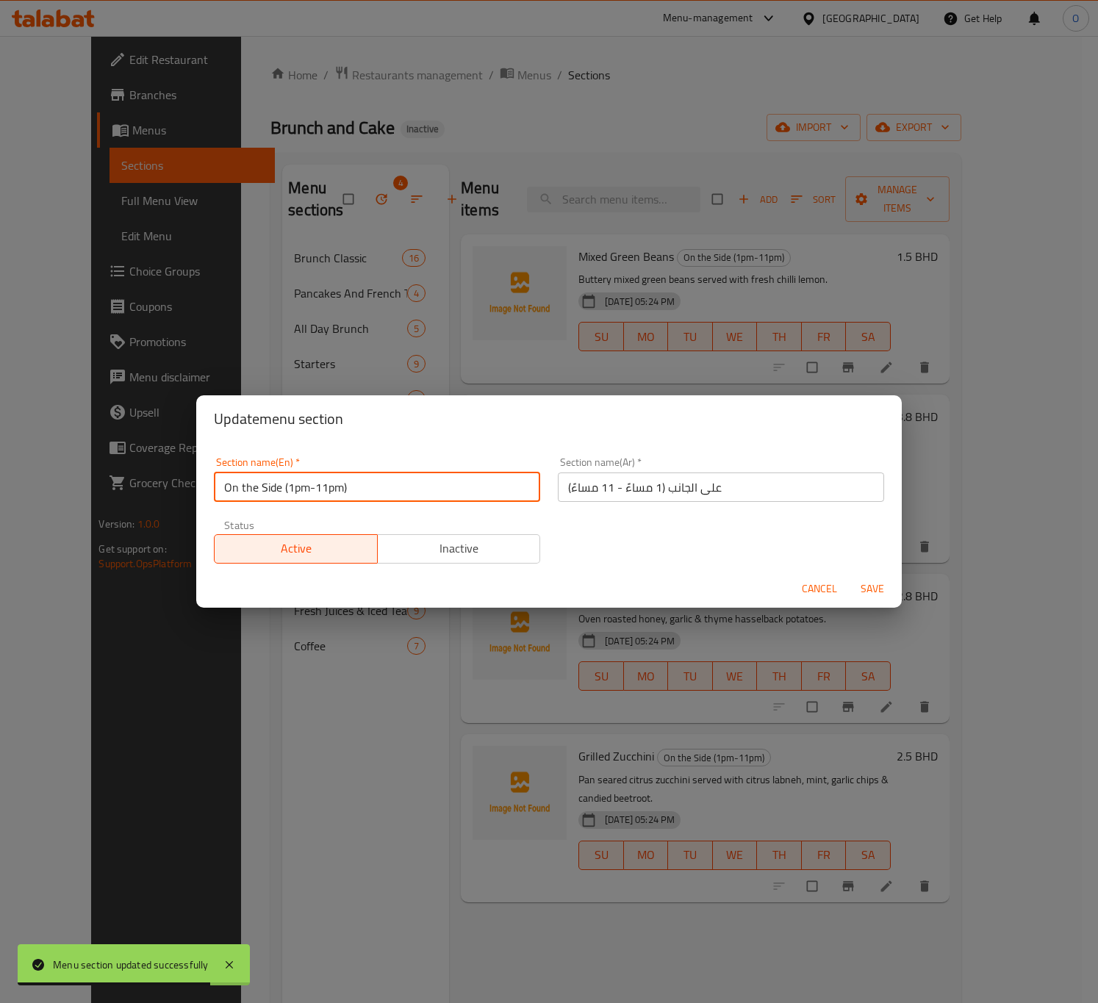
drag, startPoint x: 281, startPoint y: 483, endPoint x: 548, endPoint y: 499, distance: 267.3
click at [548, 504] on div "Section name(En)   * On the Side (1pm-11pm) Section name(En) * Section name(Ar)…" at bounding box center [549, 510] width 688 height 124
type input "On the Side"
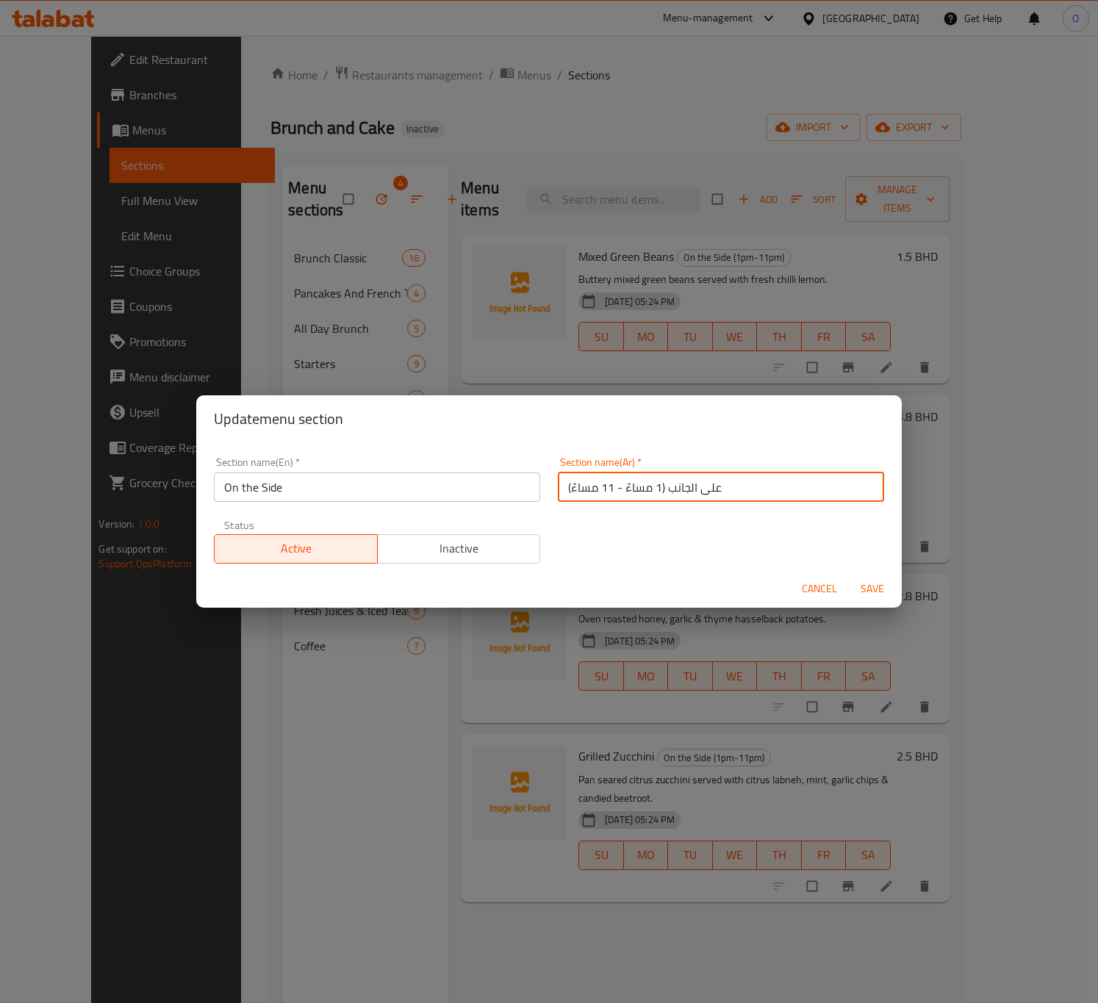
drag, startPoint x: 662, startPoint y: 484, endPoint x: 475, endPoint y: 475, distance: 187.6
click at [475, 475] on div "Section name(En)   * On the Side Section name(En) * Section name(Ar)   * على ال…" at bounding box center [549, 510] width 688 height 124
click at [573, 488] on input "على الجانب" at bounding box center [721, 487] width 326 height 29
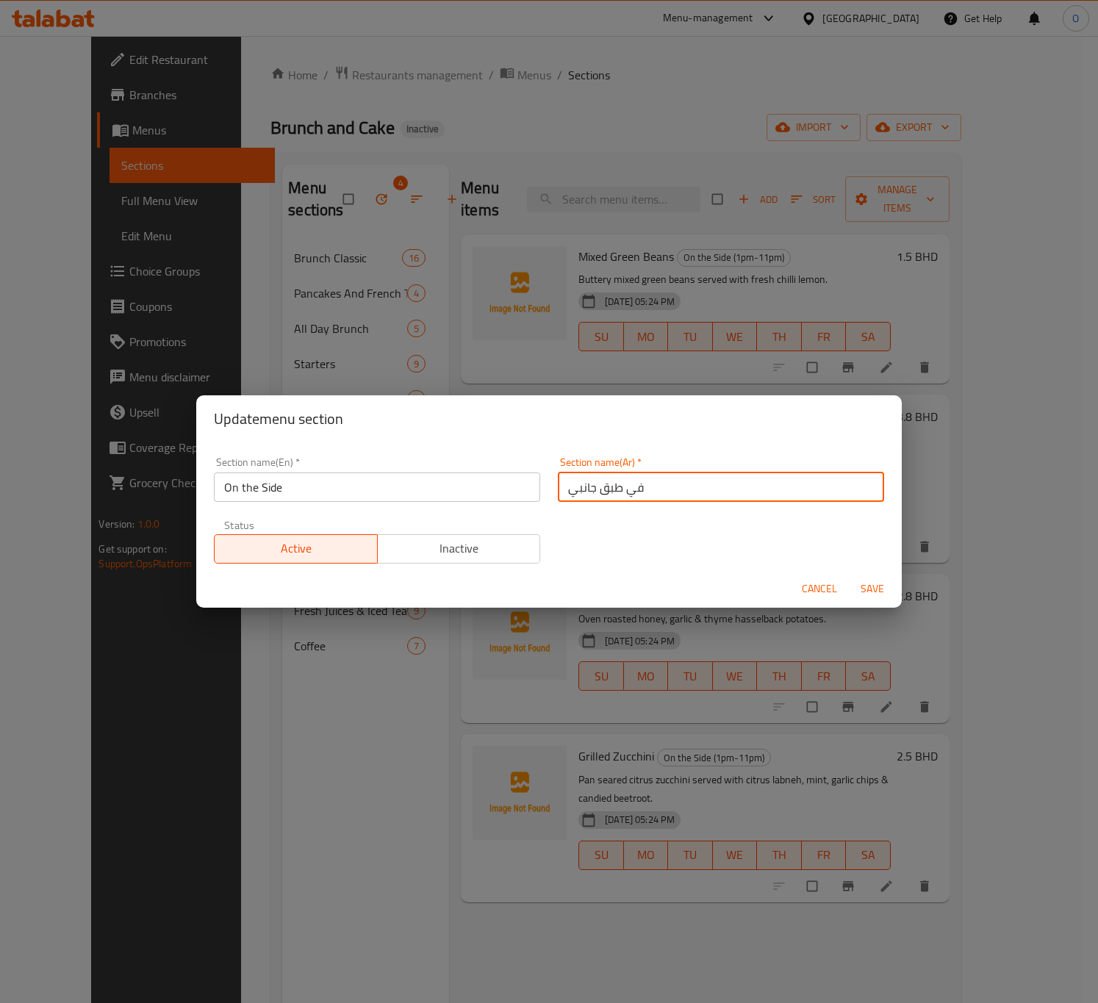
type input "في طبق جانبي"
click at [849, 576] on button "Save" at bounding box center [872, 589] width 47 height 27
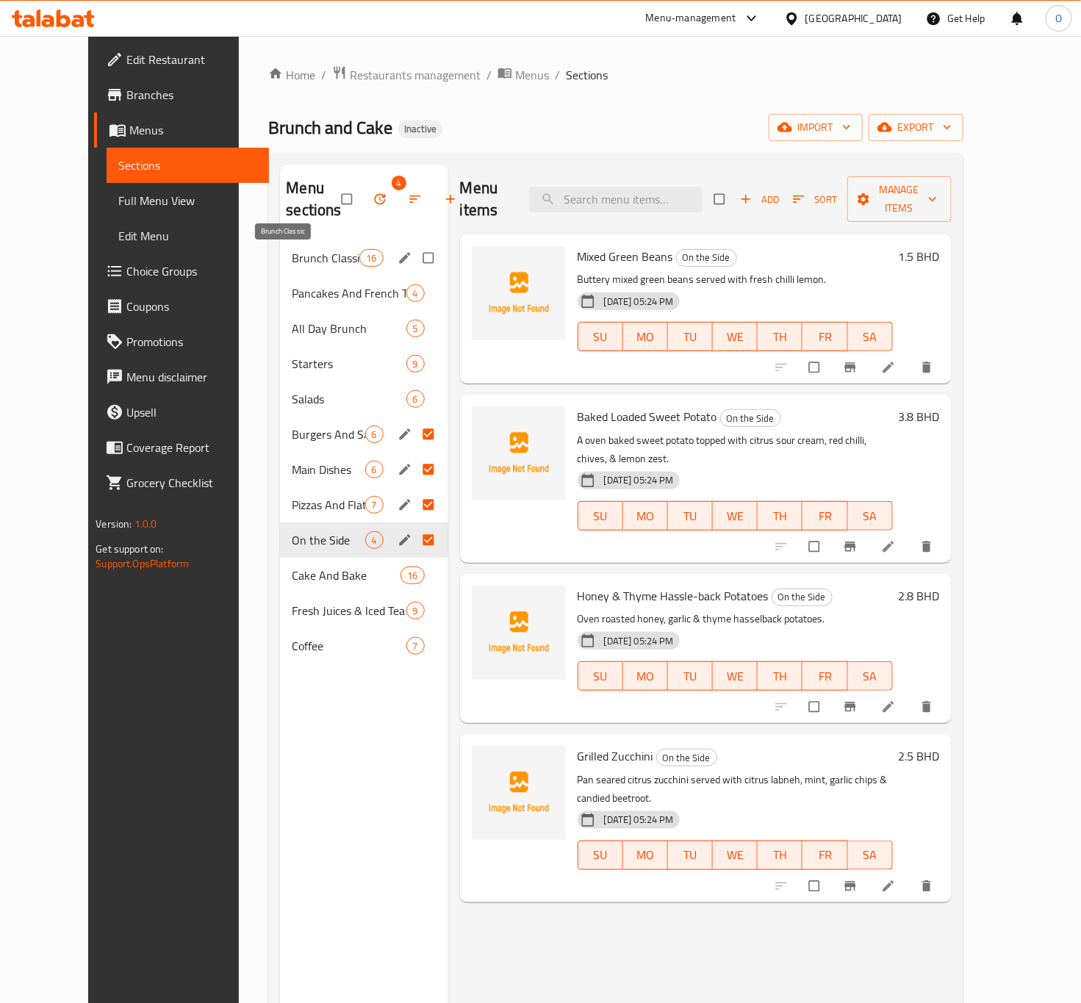
click at [325, 259] on span "Brunch Classic" at bounding box center [326, 258] width 68 height 18
